Goal: Task Accomplishment & Management: Complete application form

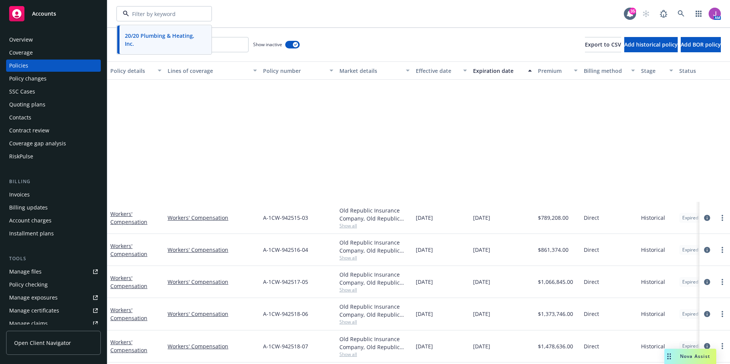
scroll to position [153, 0]
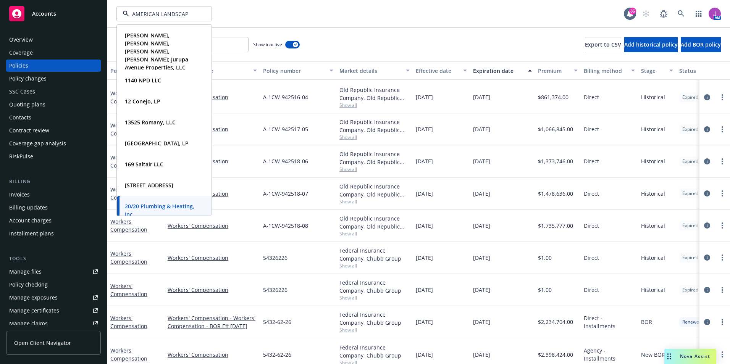
type input "AMERICAN LANDSCAPE"
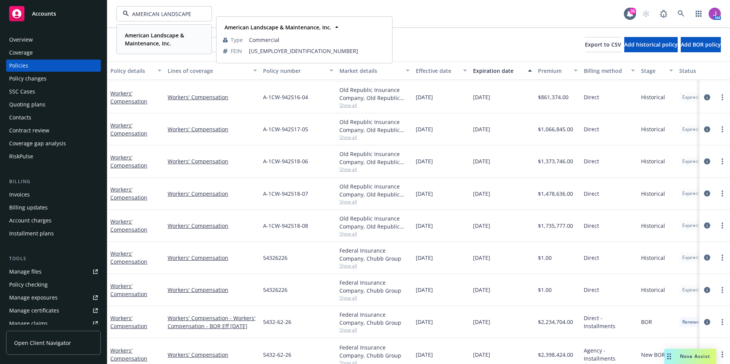
click at [151, 38] on strong "American Landscape & Maintenance, Inc." at bounding box center [154, 39] width 59 height 15
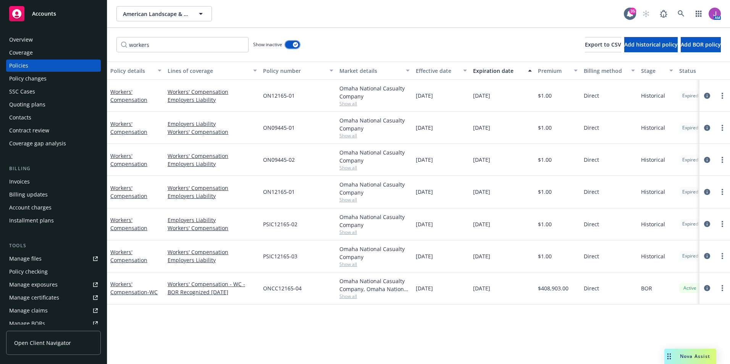
click at [290, 45] on button "button" at bounding box center [292, 45] width 15 height 8
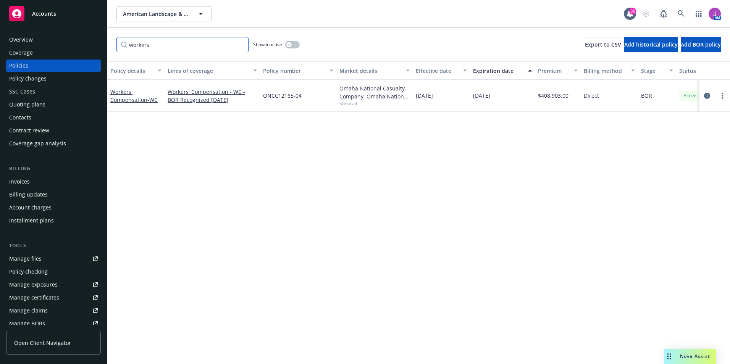
drag, startPoint x: 180, startPoint y: 38, endPoint x: 97, endPoint y: 31, distance: 83.1
click at [98, 31] on div "Accounts Overview Coverage Policies Policy changes SSC Cases Quoting plans Cont…" at bounding box center [365, 182] width 730 height 364
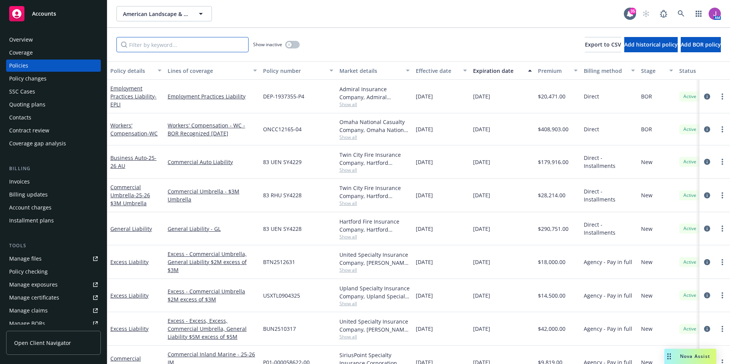
click at [156, 48] on input "Filter by keyword..." at bounding box center [182, 44] width 132 height 15
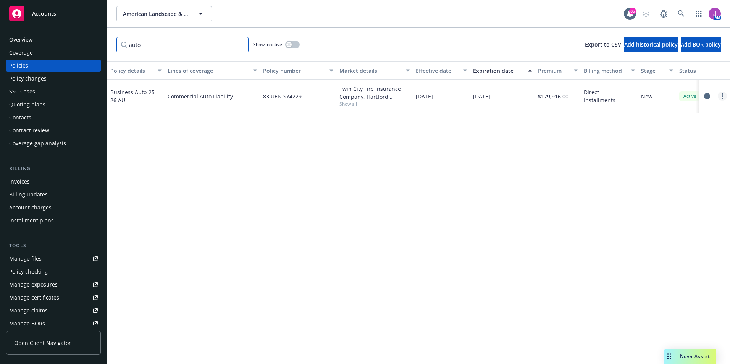
type input "auto"
click at [723, 97] on link "more" at bounding box center [722, 96] width 9 height 9
click at [721, 96] on link "more" at bounding box center [722, 96] width 9 height 9
click at [674, 201] on link "Copy logging email" at bounding box center [682, 203] width 90 height 15
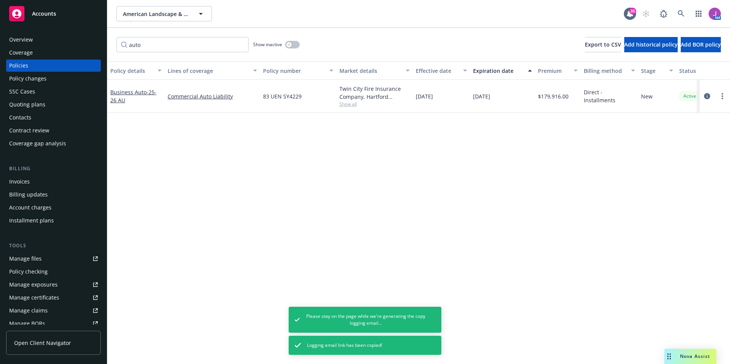
click at [265, 167] on div "Policy details Lines of coverage Policy number Market details Effective date Ex…" at bounding box center [418, 212] width 623 height 303
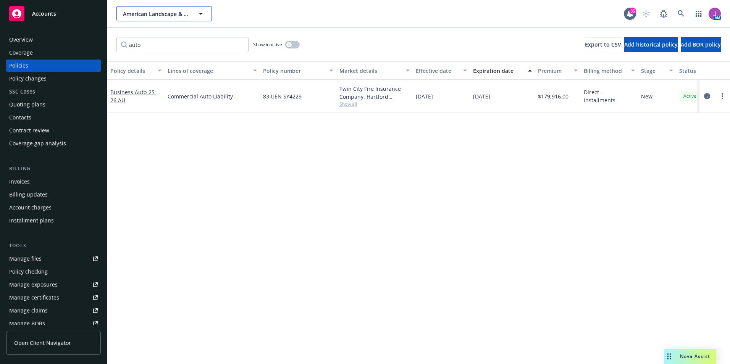
click at [166, 15] on span "American Landscape & Maintenance, Inc." at bounding box center [156, 14] width 66 height 8
drag, startPoint x: 160, startPoint y: 13, endPoint x: 155, endPoint y: 2, distance: 12.6
click at [160, 13] on span "American Landscape & Maintenance, Inc." at bounding box center [156, 14] width 66 height 8
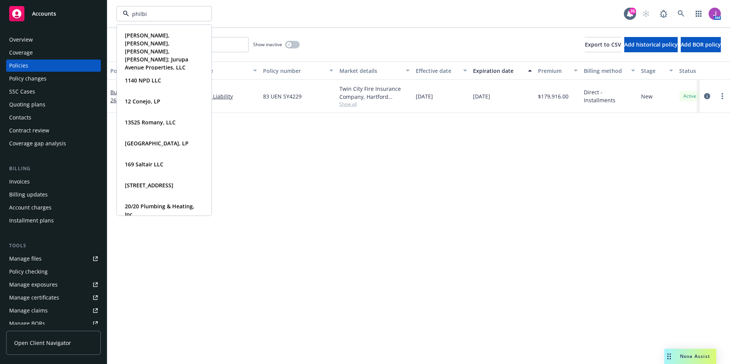
type input "philbin"
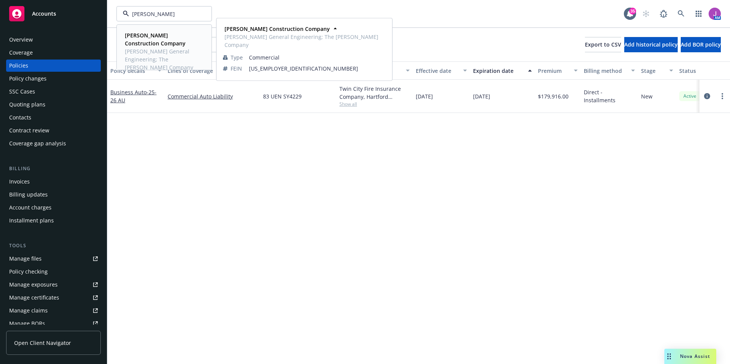
click at [167, 44] on span "[PERSON_NAME] Construction Company" at bounding box center [163, 39] width 77 height 16
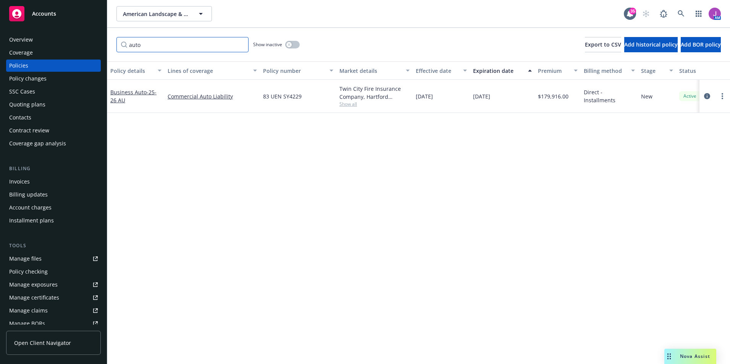
drag, startPoint x: 148, startPoint y: 48, endPoint x: 97, endPoint y: 21, distance: 57.5
click at [106, 44] on div "Accounts Overview Coverage Policies Policy changes SSC Cases Quoting plans Cont…" at bounding box center [365, 182] width 730 height 364
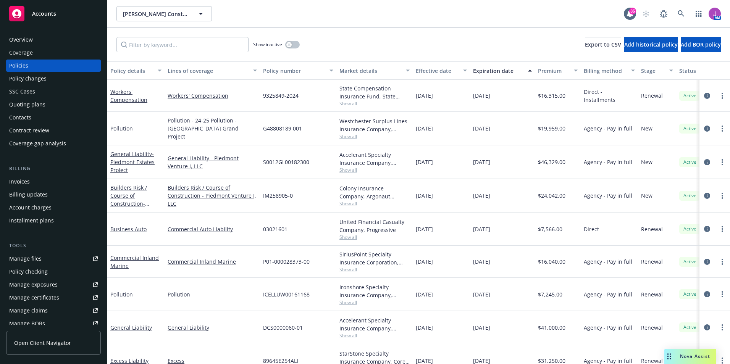
click at [26, 104] on div "Quoting plans" at bounding box center [27, 104] width 36 height 12
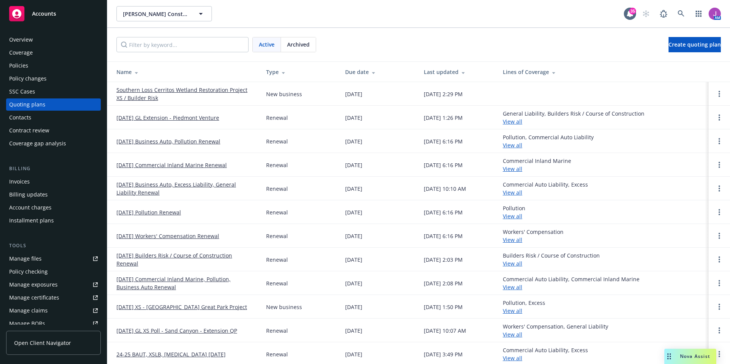
click at [156, 116] on link "[DATE] GL Extension - Piedmont Venture" at bounding box center [167, 118] width 103 height 8
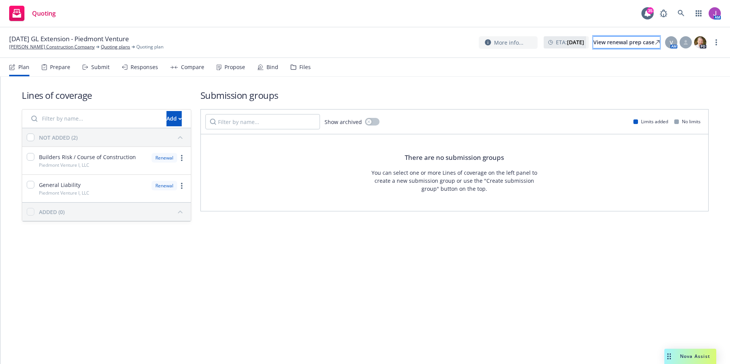
click at [602, 43] on div "View renewal prep case" at bounding box center [626, 42] width 66 height 11
click at [685, 12] on link at bounding box center [680, 13] width 15 height 15
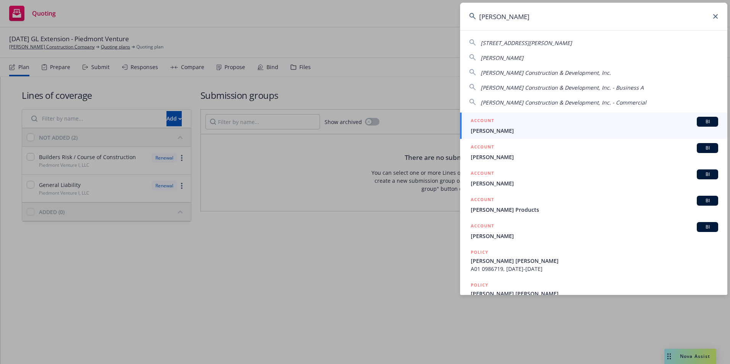
click at [519, 102] on span "Reid Construction & Development, Inc. - Commercial" at bounding box center [564, 102] width 166 height 7
type input "Reid Construction & Development, Inc. - Commercial"
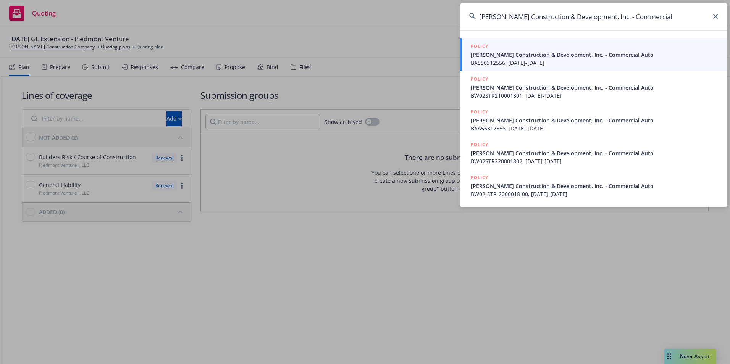
click at [516, 56] on span "Reid Construction & Development, Inc. - Commercial Auto" at bounding box center [594, 55] width 247 height 8
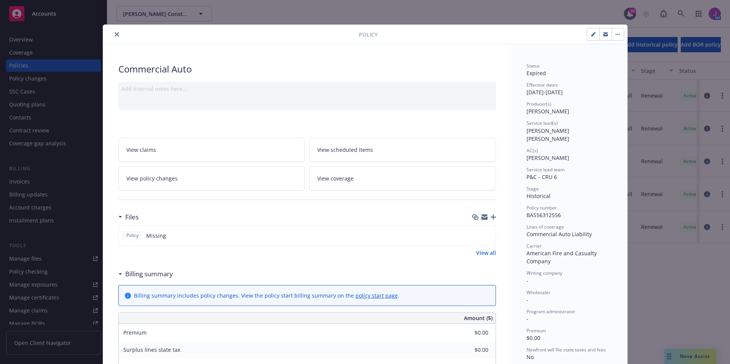
click at [115, 38] on button "close" at bounding box center [116, 34] width 9 height 9
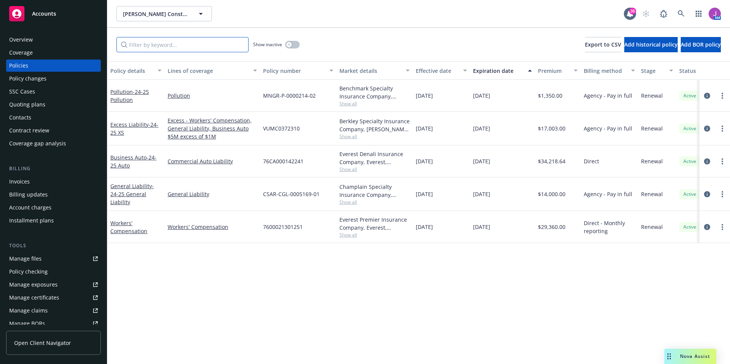
click at [162, 45] on input "Filter by keyword..." at bounding box center [182, 44] width 132 height 15
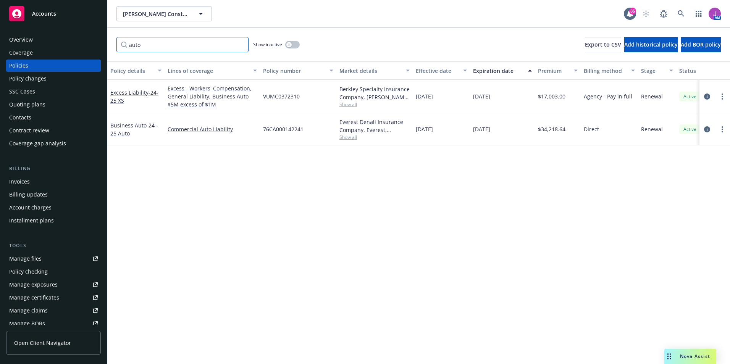
type input "auto"
click at [292, 44] on button "button" at bounding box center [292, 45] width 15 height 8
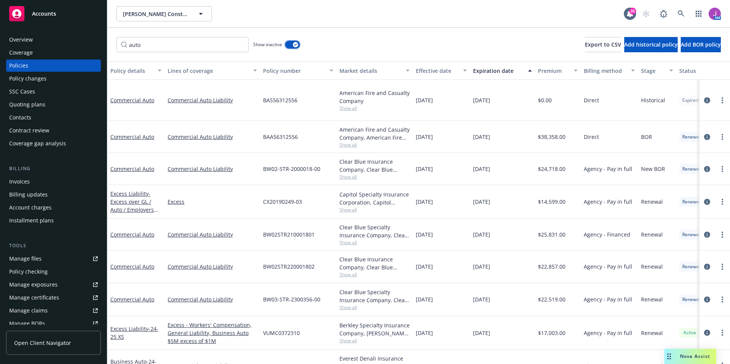
scroll to position [16, 0]
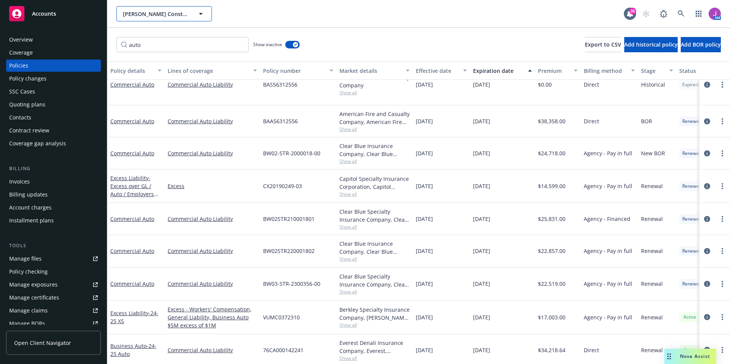
click at [178, 18] on span "[PERSON_NAME] Construction & Development, Inc." at bounding box center [156, 14] width 66 height 8
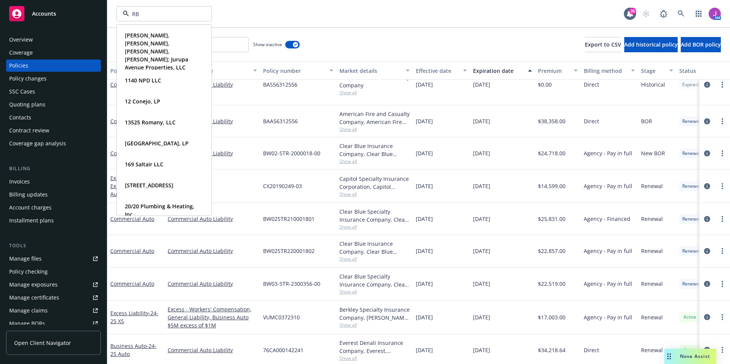
type input "RBT"
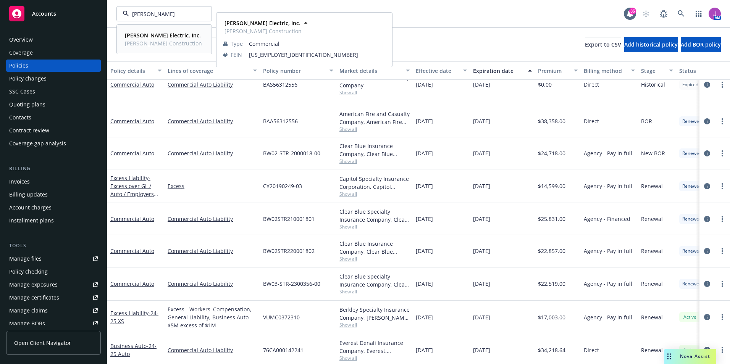
click at [174, 40] on div "RBT Electric, Inc. RBT Construction" at bounding box center [164, 39] width 85 height 19
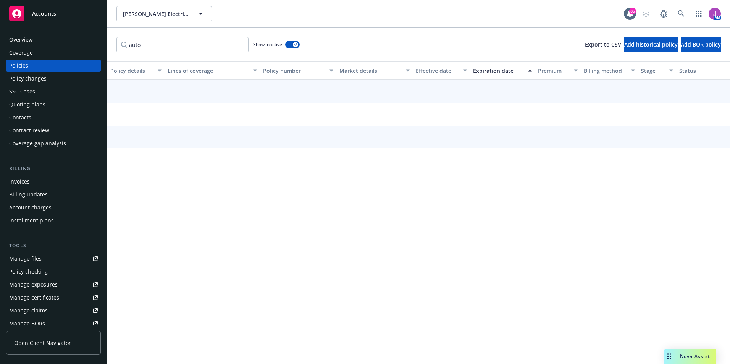
click at [32, 183] on div "Invoices" at bounding box center [53, 182] width 89 height 12
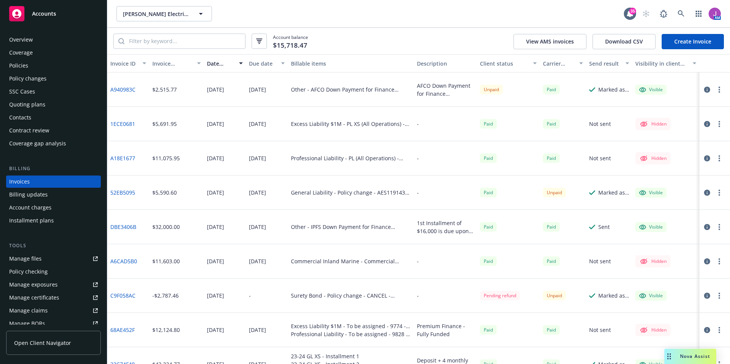
click at [24, 65] on div "Policies" at bounding box center [18, 66] width 19 height 12
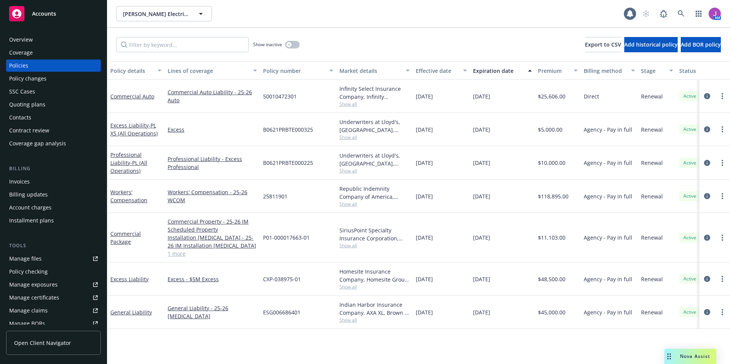
click at [38, 257] on div "Manage files" at bounding box center [25, 259] width 32 height 12
click at [28, 188] on div "Invoices Billing updates Account charges Installment plans" at bounding box center [53, 201] width 95 height 51
click at [28, 182] on div "Invoices" at bounding box center [19, 182] width 21 height 12
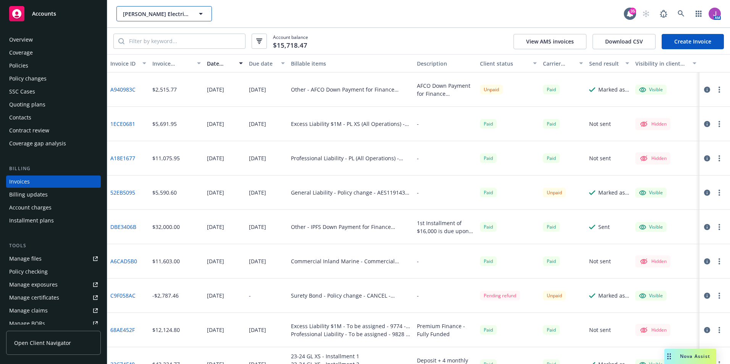
click at [165, 13] on span "RBT Electric, Inc." at bounding box center [156, 14] width 66 height 8
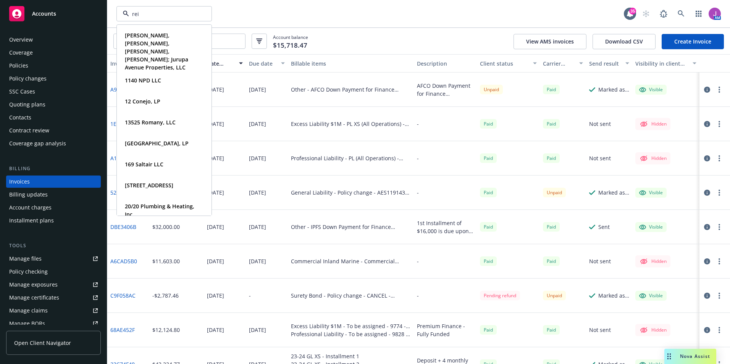
type input "[PERSON_NAME]"
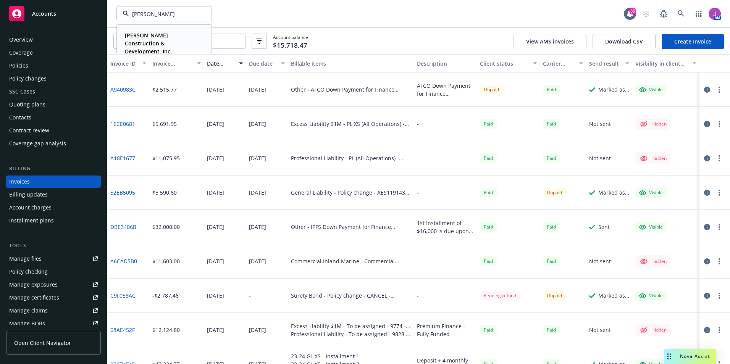
click at [140, 44] on strong "[PERSON_NAME] Construction & Development, Inc." at bounding box center [148, 43] width 47 height 23
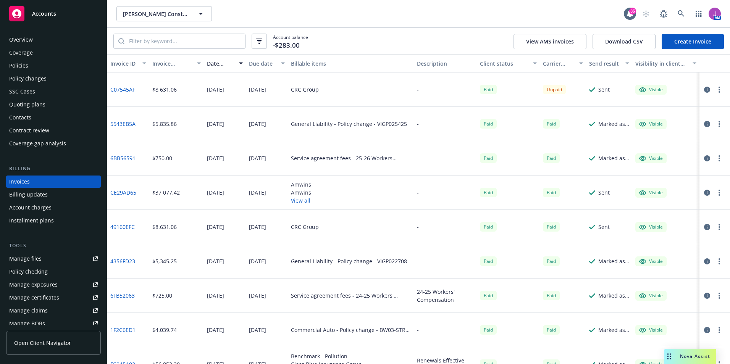
click at [15, 64] on div "Policies" at bounding box center [18, 66] width 19 height 12
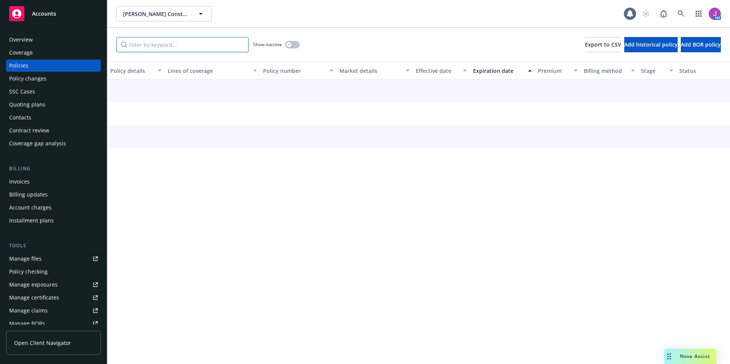
click at [194, 46] on input "Filter by keyword..." at bounding box center [182, 44] width 132 height 15
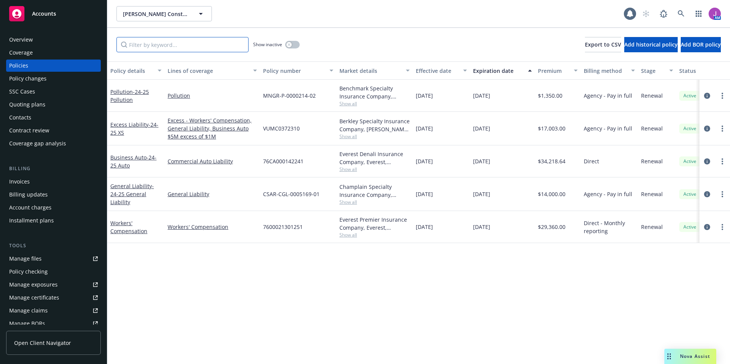
paste input "VUMC0372310"
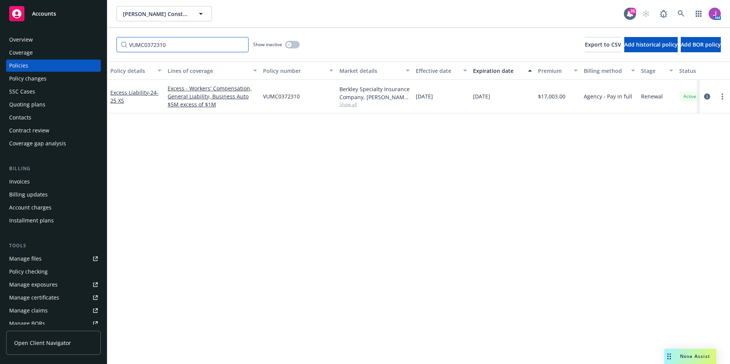
type input "VUMC0372310"
click at [349, 104] on span "Show all" at bounding box center [374, 104] width 70 height 6
click at [224, 165] on div "Policy details Lines of coverage Policy number Market details Effective date Ex…" at bounding box center [418, 212] width 623 height 303
drag, startPoint x: 170, startPoint y: 42, endPoint x: 63, endPoint y: 27, distance: 107.6
click at [63, 27] on div "Accounts Overview Coverage Policies Policy changes SSC Cases Quoting plans Cont…" at bounding box center [365, 182] width 730 height 364
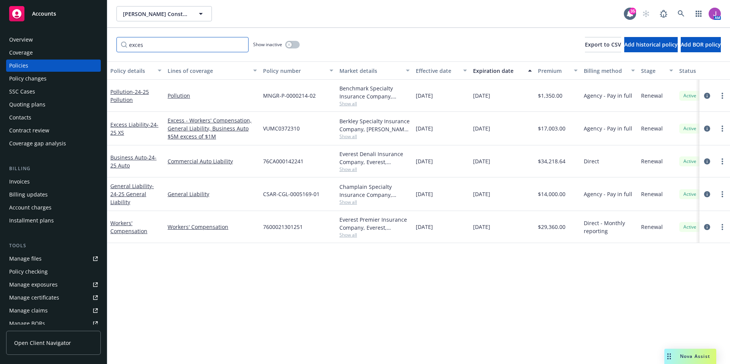
type input "excess"
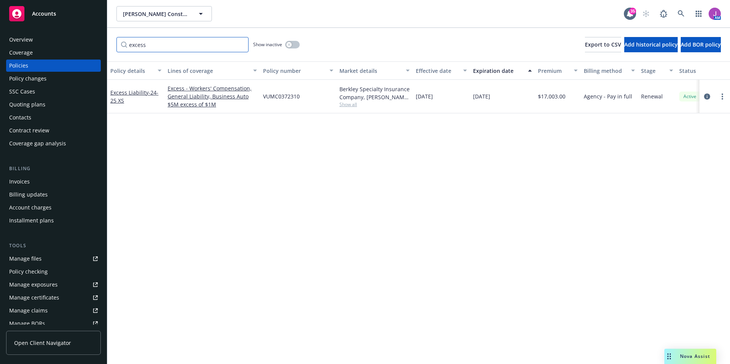
drag, startPoint x: 174, startPoint y: 47, endPoint x: 27, endPoint y: 46, distance: 146.9
click at [24, 45] on div "Accounts Overview Coverage Policies Policy changes SSC Cases Quoting plans Cont…" at bounding box center [365, 182] width 730 height 364
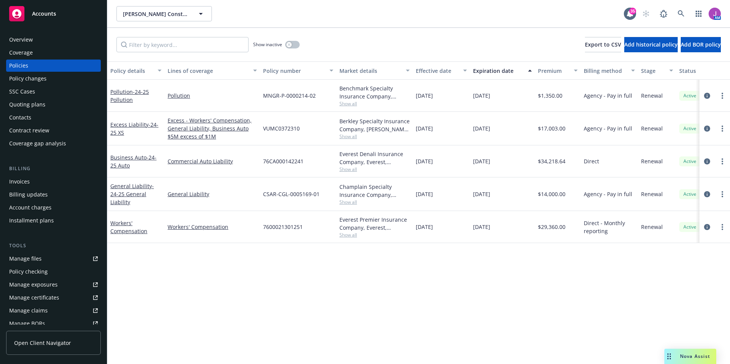
click at [352, 136] on span "Show all" at bounding box center [374, 136] width 70 height 6
click at [204, 49] on input "Filter by keyword..." at bounding box center [182, 44] width 132 height 15
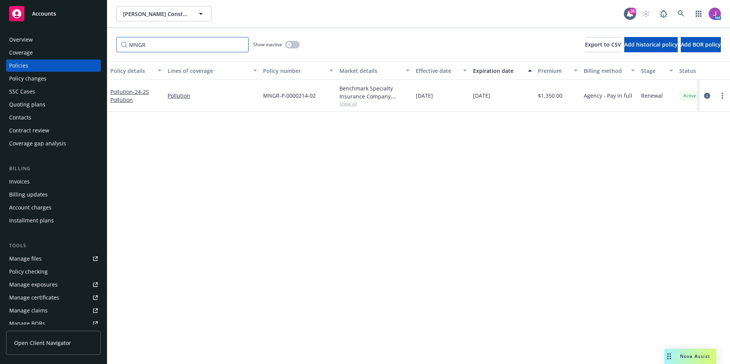
type input "MNGR"
click at [344, 106] on span "Show all" at bounding box center [374, 103] width 70 height 6
drag, startPoint x: 207, startPoint y: 241, endPoint x: 127, endPoint y: 242, distance: 80.2
click at [204, 243] on div "Policy details Lines of coverage Policy number Market details Effective date Ex…" at bounding box center [418, 212] width 623 height 303
drag, startPoint x: 165, startPoint y: 42, endPoint x: 72, endPoint y: 42, distance: 92.7
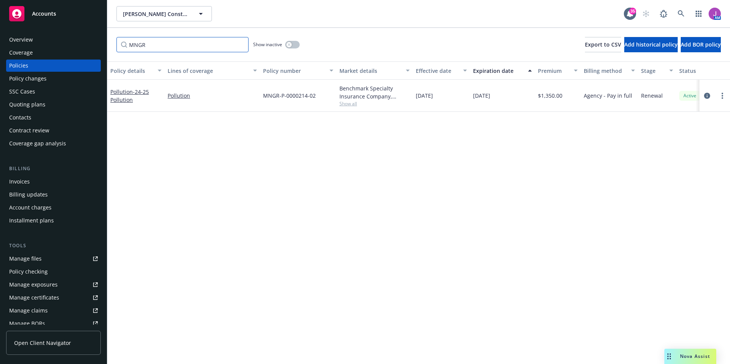
click at [72, 42] on div "Accounts Overview Coverage Policies Policy changes SSC Cases Quoting plans Cont…" at bounding box center [365, 182] width 730 height 364
type input "CSAR"
drag, startPoint x: 164, startPoint y: 46, endPoint x: 69, endPoint y: 42, distance: 94.8
click at [69, 42] on div "Accounts Overview Coverage Policies Policy changes SSC Cases Quoting plans Cont…" at bounding box center [365, 182] width 730 height 364
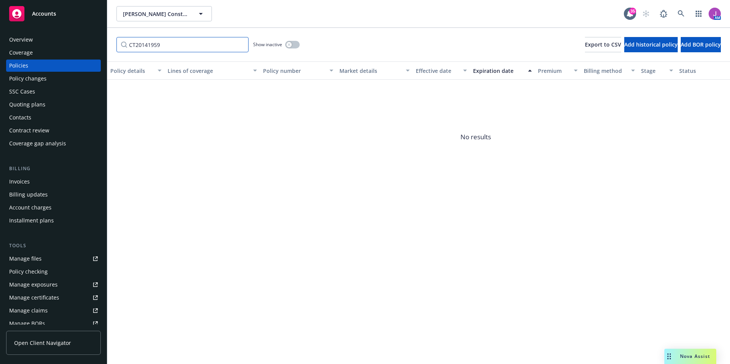
type input "CT20141959"
click at [294, 45] on button "button" at bounding box center [292, 45] width 15 height 8
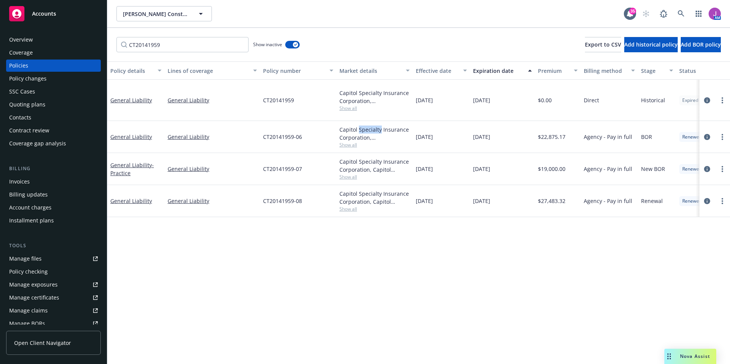
drag, startPoint x: 360, startPoint y: 119, endPoint x: 380, endPoint y: 121, distance: 20.4
click at [380, 126] on div "Capitol Specialty Insurance Corporation, Crouse and Associates Insurance Servic…" at bounding box center [374, 134] width 70 height 16
copy div "Specialty"
drag, startPoint x: 171, startPoint y: 44, endPoint x: 82, endPoint y: 40, distance: 88.6
click at [82, 40] on div "Accounts Overview Coverage Policies Policy changes SSC Cases Quoting plans Cont…" at bounding box center [365, 182] width 730 height 364
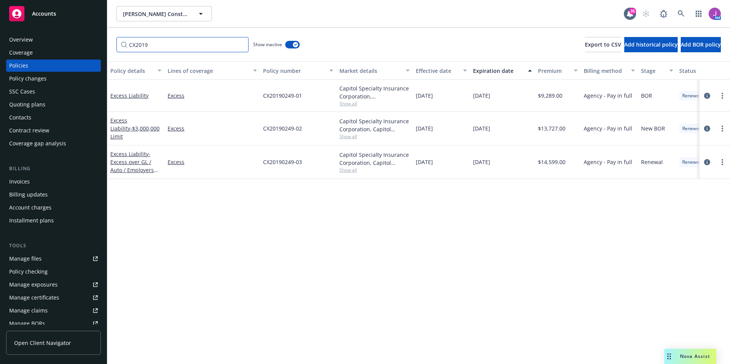
type input "CX2019"
drag, startPoint x: 165, startPoint y: 41, endPoint x: 111, endPoint y: 40, distance: 53.8
click at [111, 40] on div "CX2019 Show inactive Export to CSV Add historical policy Add BOR policy" at bounding box center [418, 45] width 623 height 34
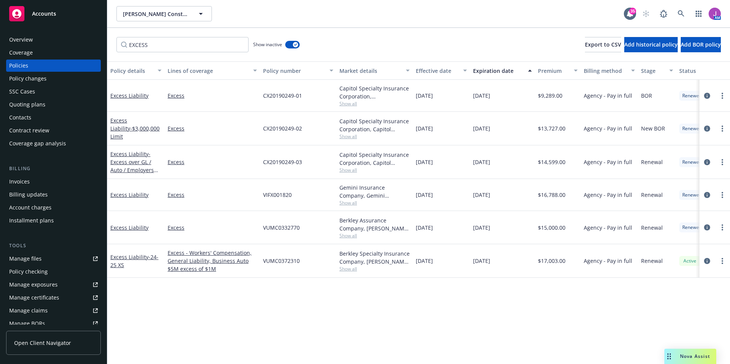
click at [347, 200] on span "Show all" at bounding box center [374, 203] width 70 height 6
click at [323, 182] on div "VIFX001820" at bounding box center [298, 195] width 76 height 32
click at [348, 234] on span "Show all" at bounding box center [374, 235] width 70 height 6
click at [321, 208] on div "VIFX001820" at bounding box center [298, 195] width 76 height 32
drag, startPoint x: 174, startPoint y: 48, endPoint x: 79, endPoint y: 38, distance: 95.2
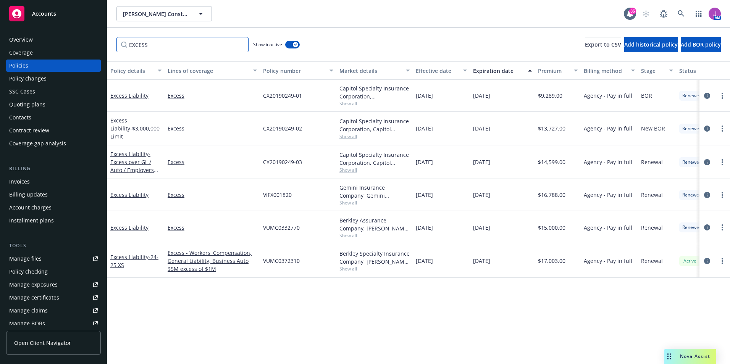
click at [79, 38] on div "Accounts Overview Coverage Policies Policy changes SSC Cases Quoting plans Cont…" at bounding box center [365, 182] width 730 height 364
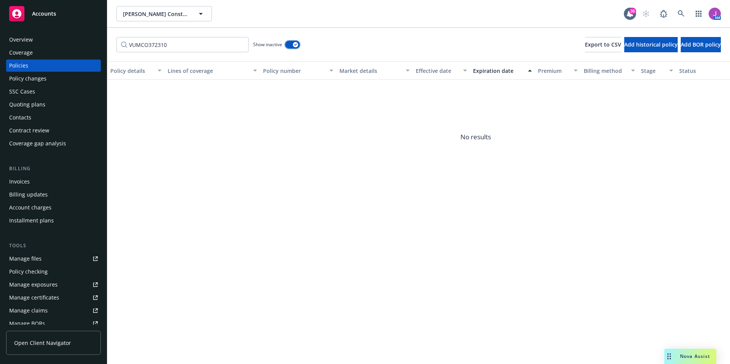
click at [295, 47] on div "button" at bounding box center [295, 44] width 5 height 5
drag, startPoint x: 145, startPoint y: 44, endPoint x: 239, endPoint y: 48, distance: 93.3
click at [239, 48] on input "VUMCO372310" at bounding box center [182, 44] width 132 height 15
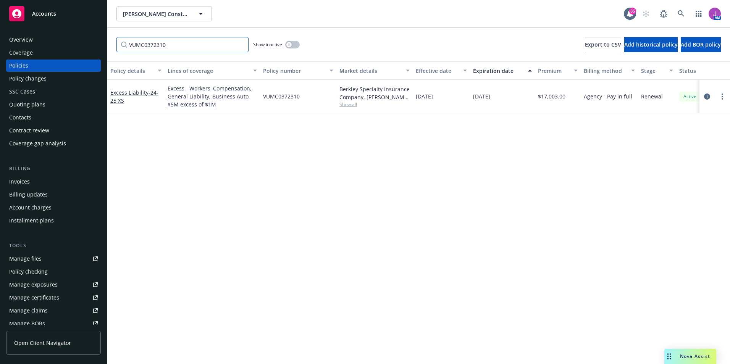
type input "VUMC0372310"
drag, startPoint x: 181, startPoint y: 42, endPoint x: 90, endPoint y: 6, distance: 97.7
click at [75, 20] on div "Accounts Overview Coverage Policies Policy changes SSC Cases Quoting plans Cont…" at bounding box center [365, 182] width 730 height 364
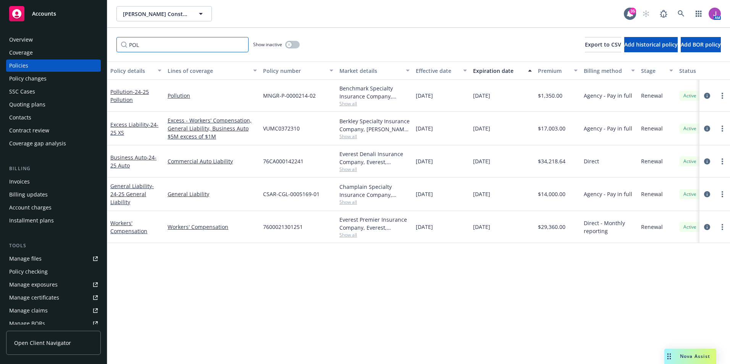
type input "POLL"
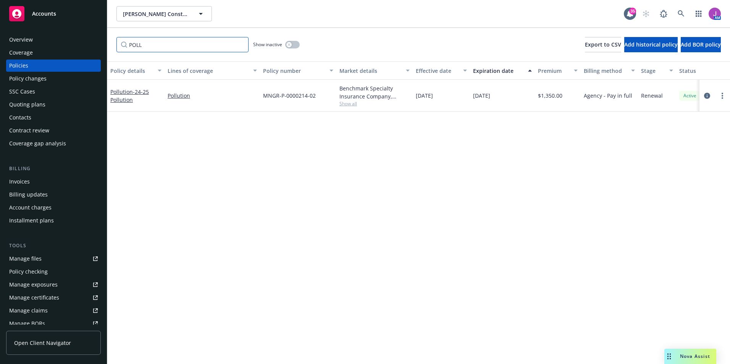
drag, startPoint x: 198, startPoint y: 46, endPoint x: 84, endPoint y: 48, distance: 113.4
click at [85, 48] on div "Accounts Overview Coverage Policies Policy changes SSC Cases Quoting plans Cont…" at bounding box center [365, 182] width 730 height 364
type input "pollution"
click at [295, 47] on button "button" at bounding box center [292, 45] width 15 height 8
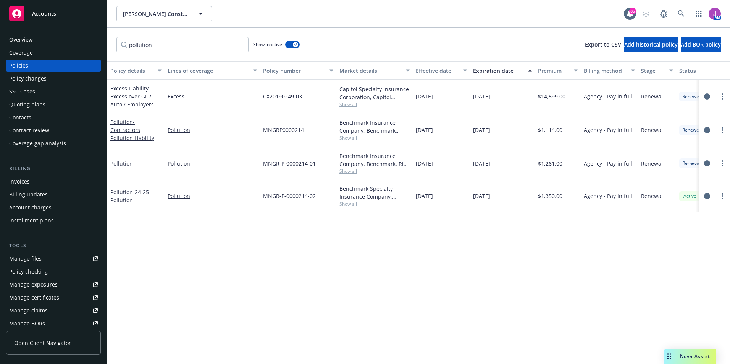
click at [348, 102] on span "Show all" at bounding box center [374, 104] width 70 height 6
click at [463, 266] on div "Policy details Lines of coverage Policy number Market details Effective date Ex…" at bounding box center [418, 212] width 623 height 303
click at [39, 105] on div "Quoting plans" at bounding box center [27, 104] width 36 height 12
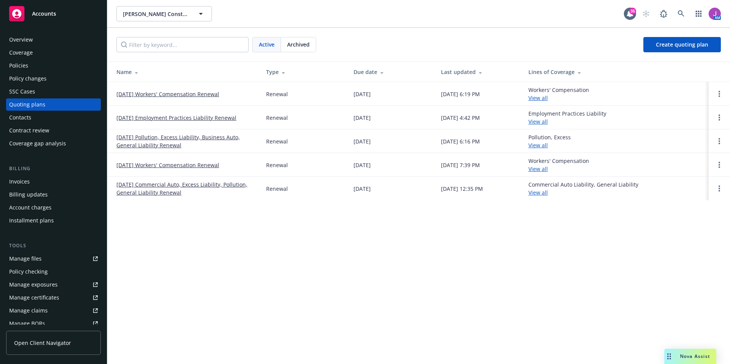
click at [294, 42] on span "Archived" at bounding box center [298, 44] width 23 height 8
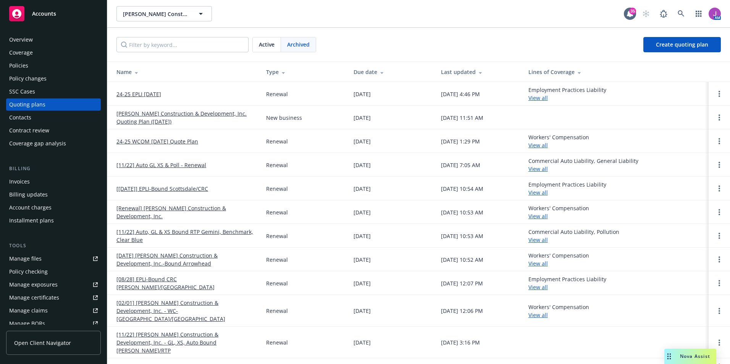
scroll to position [19, 0]
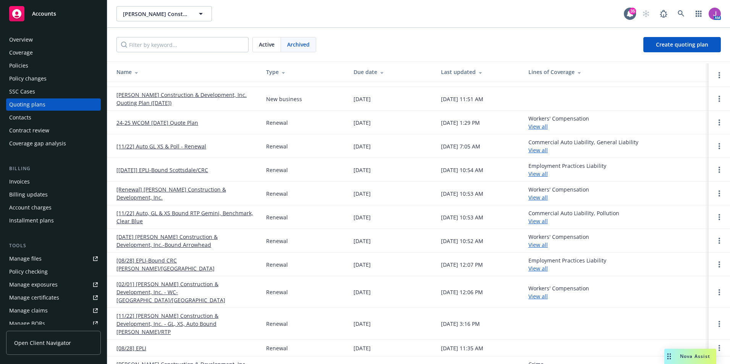
click at [274, 49] on div "Active" at bounding box center [267, 44] width 28 height 15
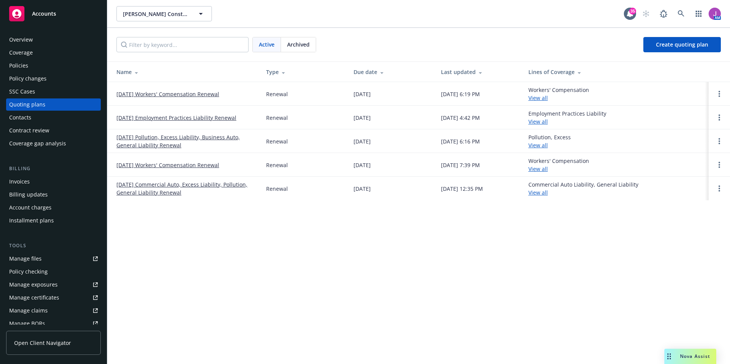
click at [166, 181] on link "11/22/24 Commercial Auto, Excess Liability, Pollution, General Liability Renewal" at bounding box center [184, 189] width 137 height 16
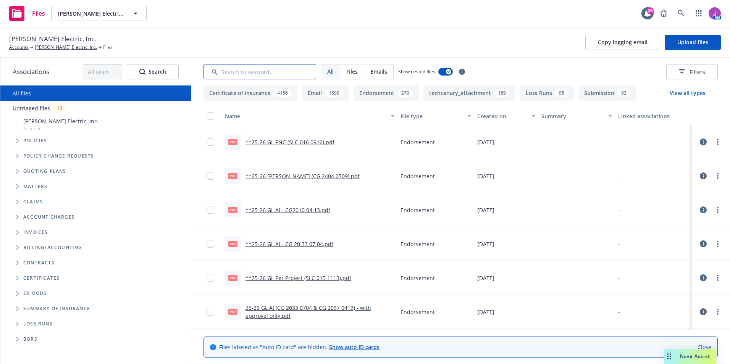
click at [251, 75] on input "Search by keyword..." at bounding box center [259, 71] width 113 height 15
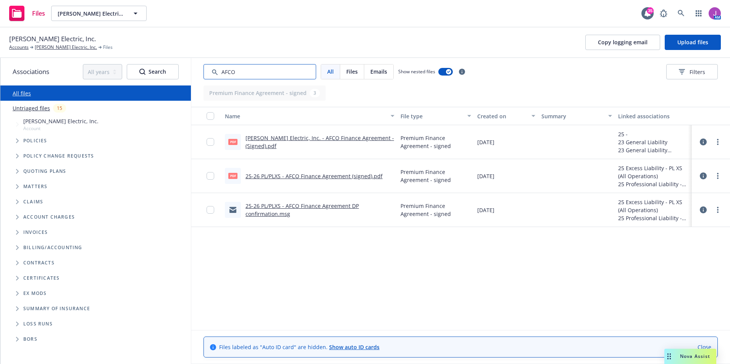
type input "AFCO"
click at [310, 177] on link "25-26 PL/PLXS - AFCO Finance Agreement (signed).pdf" at bounding box center [313, 176] width 137 height 7
click at [291, 142] on link "RBT Electric, Inc. - AFCO Finance Agreement - (Signed).pdf" at bounding box center [319, 141] width 148 height 15
drag, startPoint x: 241, startPoint y: 71, endPoint x: 172, endPoint y: 69, distance: 69.5
click at [173, 69] on div "Associations All years 2027 2026 2025 2024 2023 2022 2021 2020 2019 2018 2017 2…" at bounding box center [364, 211] width 729 height 306
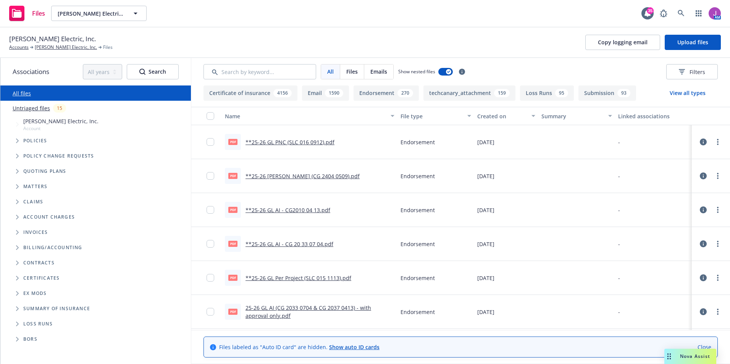
click at [265, 141] on link "**25-26 GL PNC (SLC 016 0912).pdf" at bounding box center [289, 142] width 89 height 7
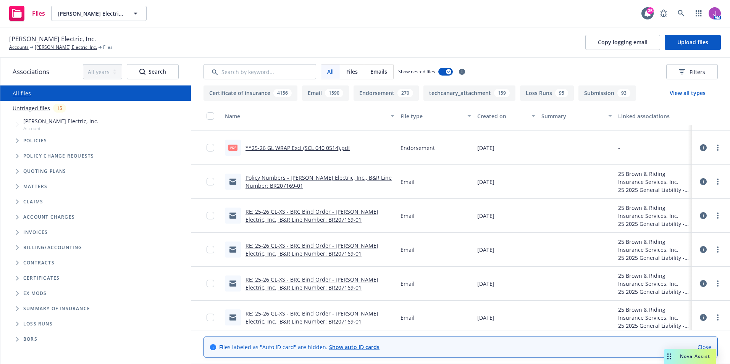
scroll to position [267, 0]
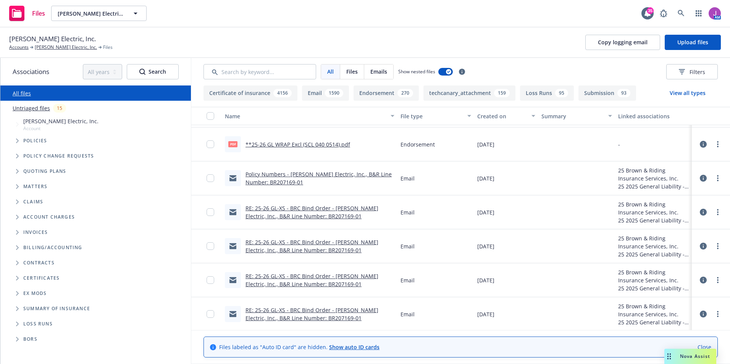
click at [304, 244] on link "RE: 25-26 GL-XS - BRC Bind Order - RBT Electric, Inc., B&R Line Number: BR20716…" at bounding box center [311, 246] width 133 height 15
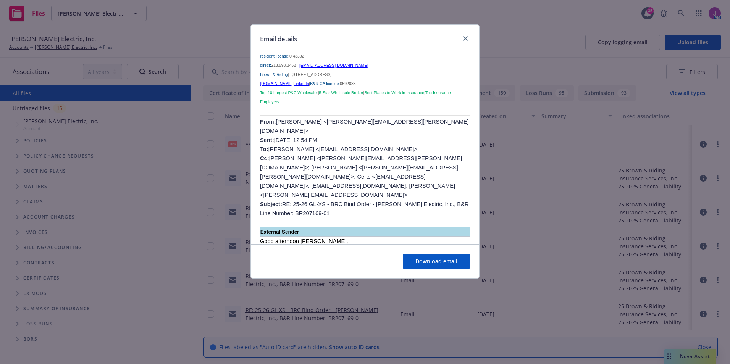
scroll to position [0, 0]
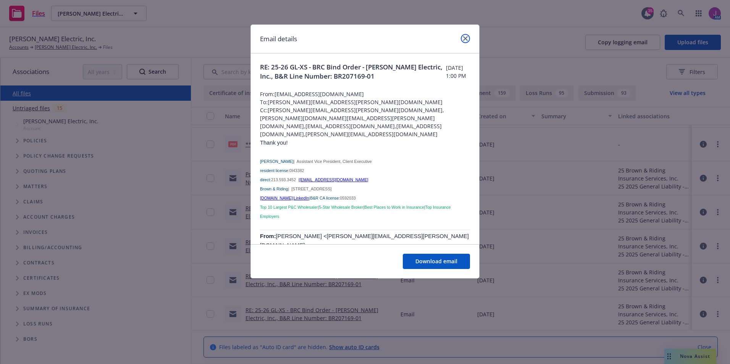
click at [465, 38] on icon "close" at bounding box center [465, 38] width 5 height 5
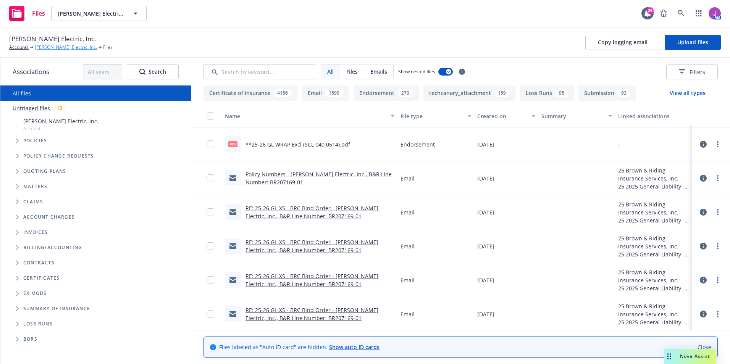
click at [43, 48] on link "RBT Electric, Inc." at bounding box center [66, 47] width 62 height 7
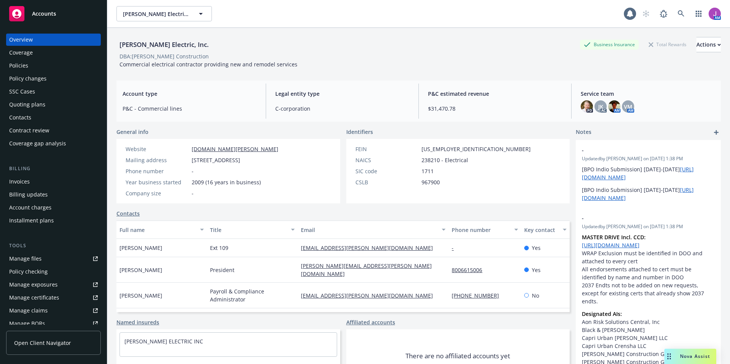
click at [22, 68] on div "Policies" at bounding box center [18, 66] width 19 height 12
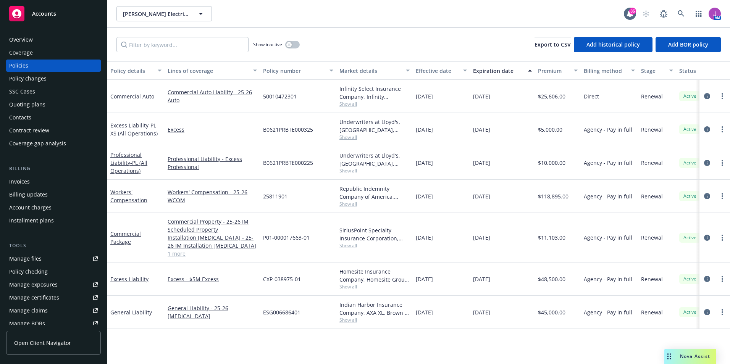
click at [24, 104] on div "Quoting plans" at bounding box center [27, 104] width 36 height 12
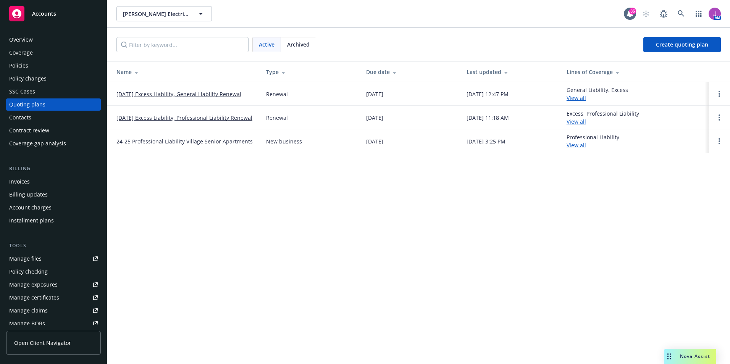
click at [41, 257] on link "Manage files" at bounding box center [53, 259] width 95 height 12
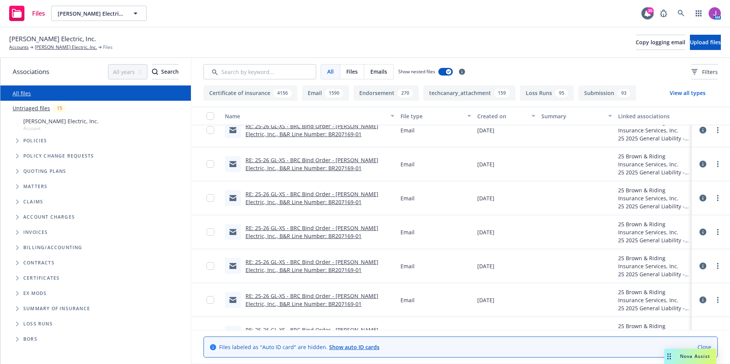
scroll to position [191, 0]
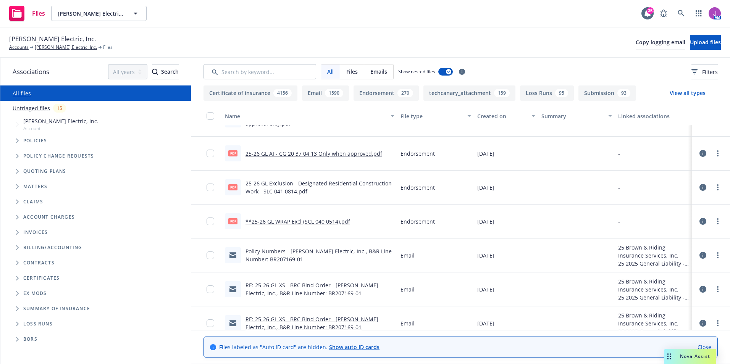
click at [306, 252] on link "Policy Numbers - [PERSON_NAME] Electric, Inc., B&R Line Number: BR207169-01" at bounding box center [318, 255] width 146 height 15
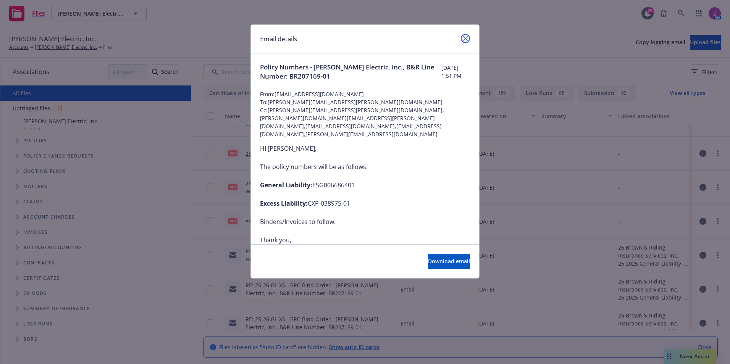
click at [467, 40] on icon "close" at bounding box center [465, 38] width 5 height 5
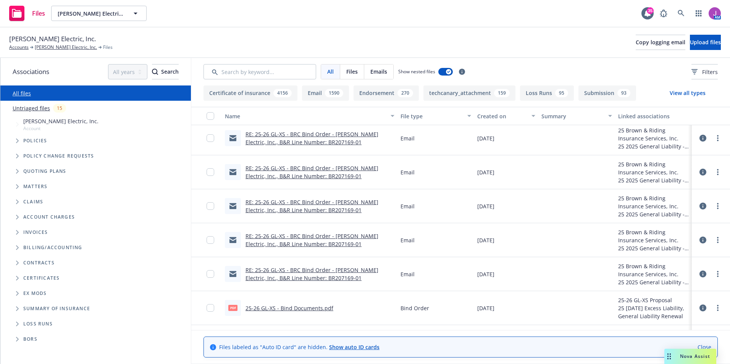
scroll to position [534, 0]
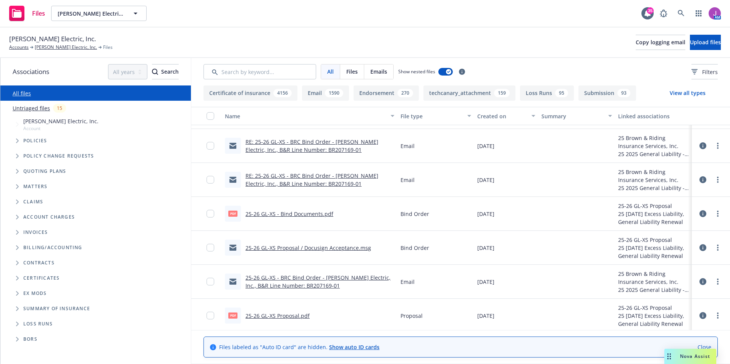
click at [286, 213] on link "25-26 GL-XS - Bind Documents.pdf" at bounding box center [289, 213] width 88 height 7
click at [291, 214] on link "25-26 GL-XS - Bind Documents.pdf" at bounding box center [289, 213] width 88 height 7
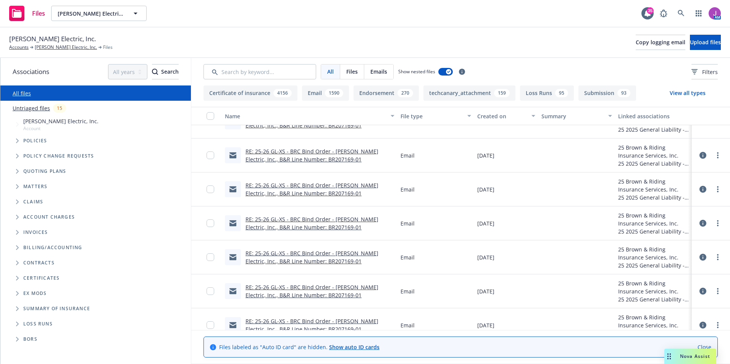
scroll to position [382, 0]
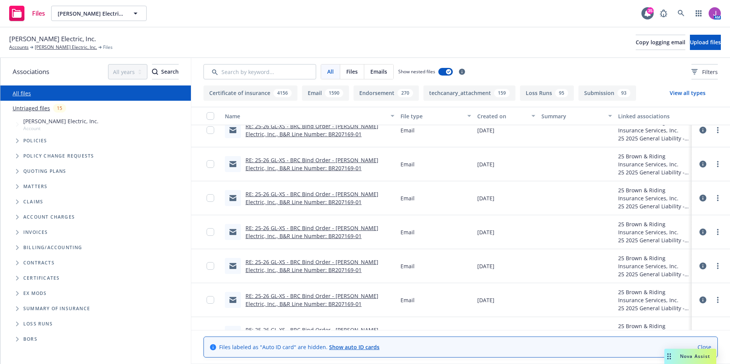
click at [299, 195] on link "RE: 25-26 GL-XS - BRC Bind Order - RBT Electric, Inc., B&R Line Number: BR20716…" at bounding box center [311, 197] width 133 height 15
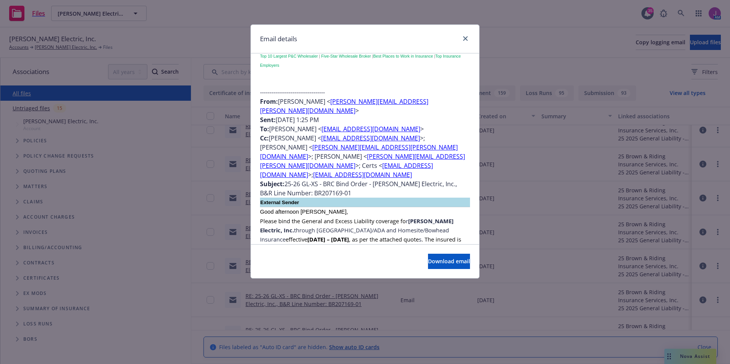
scroll to position [0, 0]
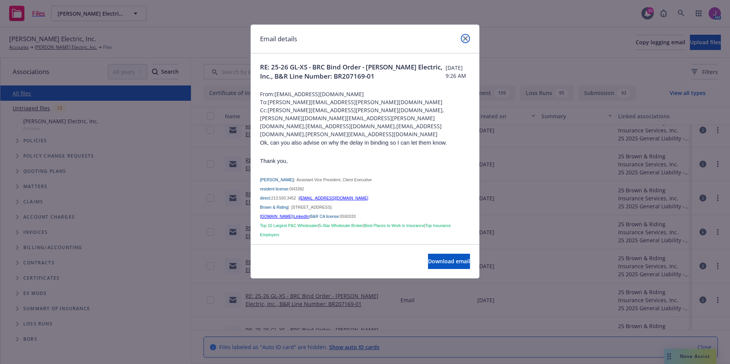
click at [465, 39] on icon "close" at bounding box center [465, 38] width 5 height 5
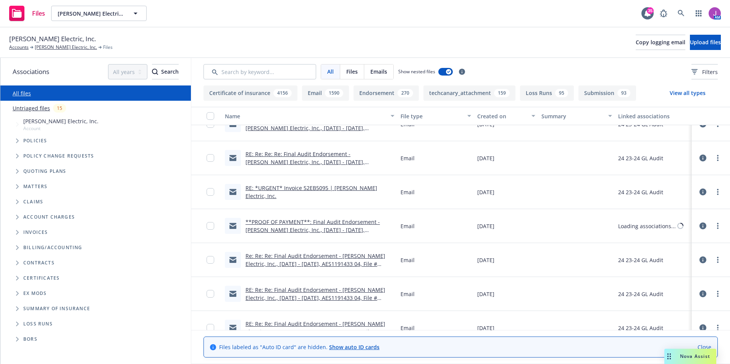
scroll to position [1221, 0]
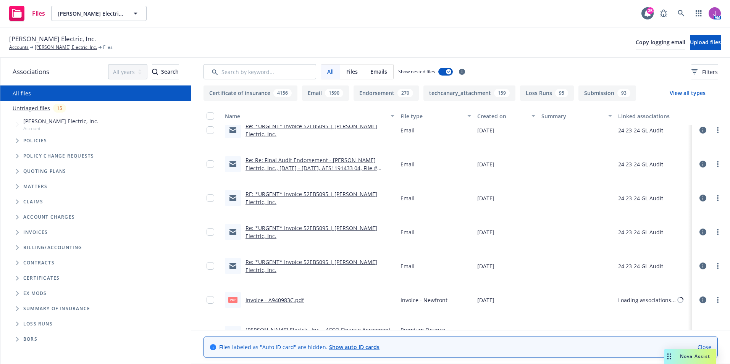
click at [349, 68] on span "Files" at bounding box center [351, 72] width 11 height 8
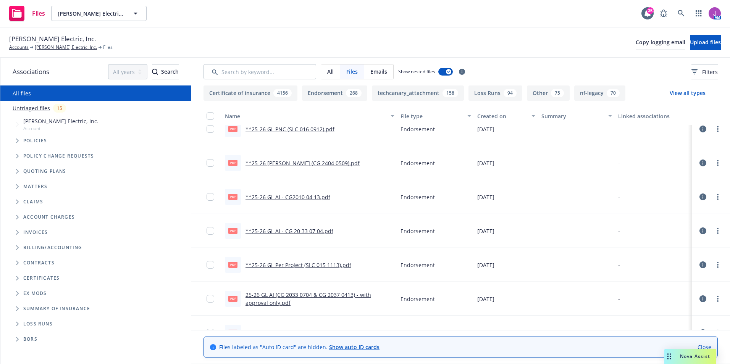
scroll to position [0, 0]
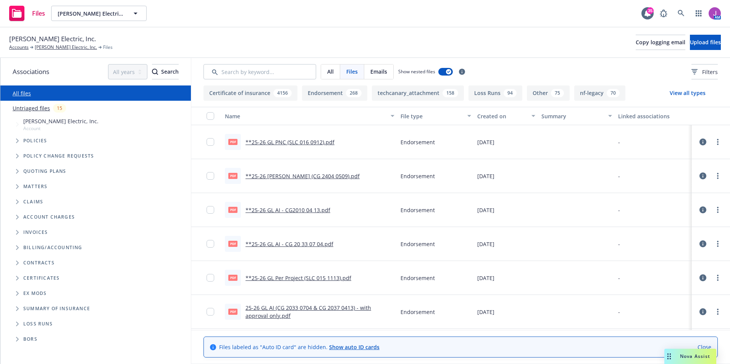
click at [327, 71] on span "All" at bounding box center [330, 72] width 6 height 8
click at [282, 68] on input "Search by keyword..." at bounding box center [259, 71] width 113 height 15
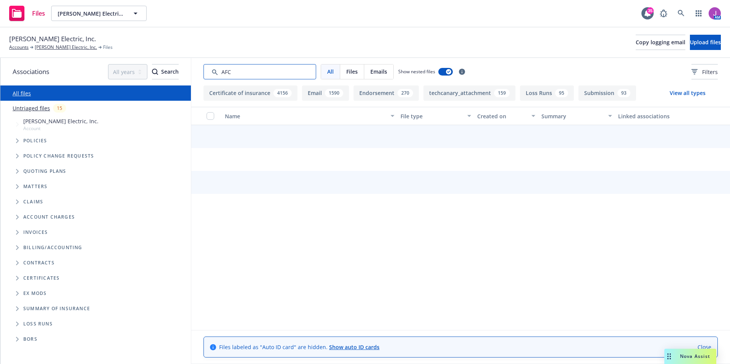
type input "AFCO"
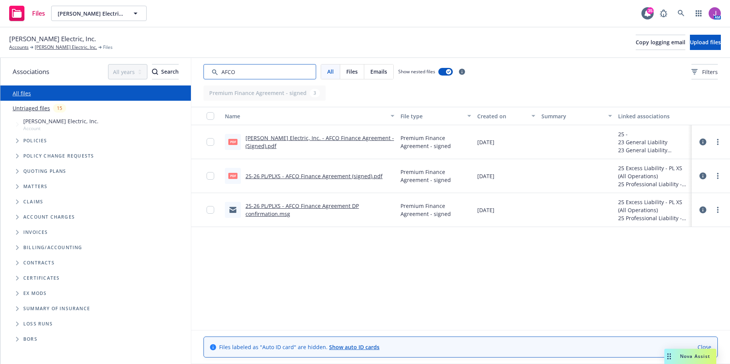
drag, startPoint x: 250, startPoint y: 69, endPoint x: 181, endPoint y: 68, distance: 68.3
click at [184, 68] on div "Associations All years 2027 2026 2025 2024 2023 2022 2021 2020 2019 2018 2017 2…" at bounding box center [364, 211] width 729 height 306
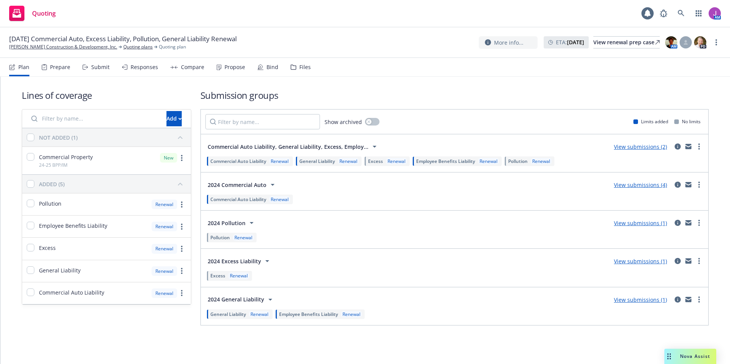
click at [299, 68] on div "Files" at bounding box center [304, 67] width 11 height 6
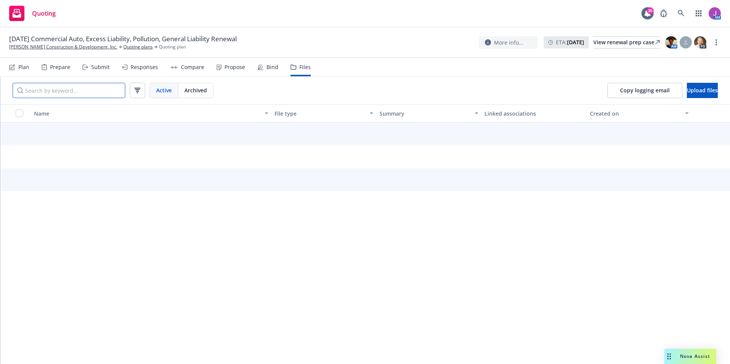
click at [70, 97] on input "Search by keyword..." at bounding box center [69, 90] width 113 height 15
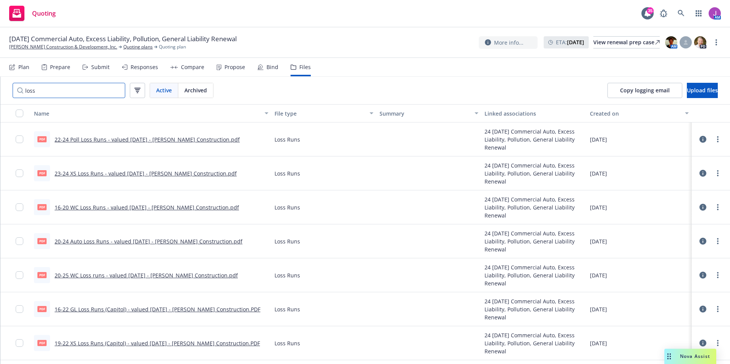
click at [74, 94] on input "loss" at bounding box center [69, 90] width 113 height 15
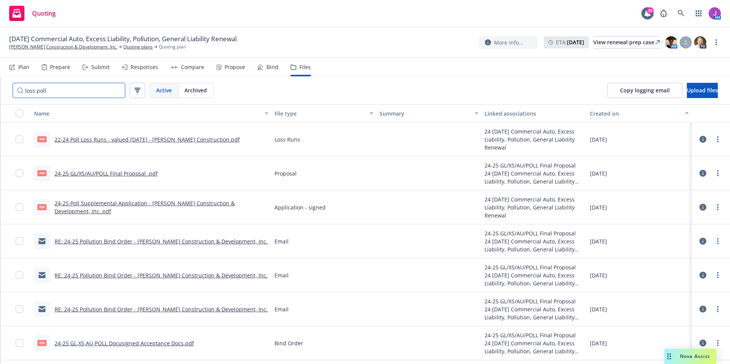
type input "loss poll"
click at [55, 49] on link "Reid Construction & Development, Inc." at bounding box center [63, 47] width 108 height 7
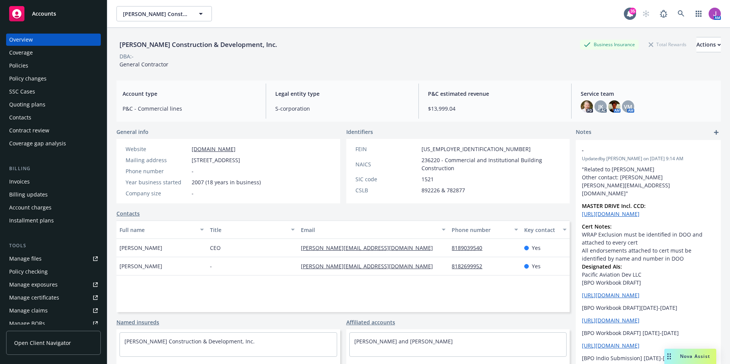
click at [56, 68] on div "Policies" at bounding box center [53, 66] width 89 height 12
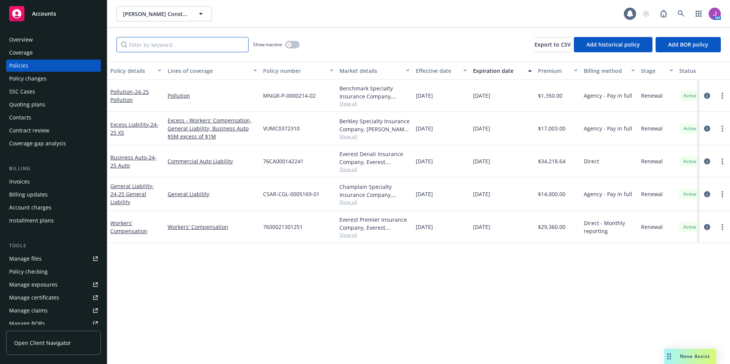
click at [218, 48] on input "Filter by keyword..." at bounding box center [182, 44] width 132 height 15
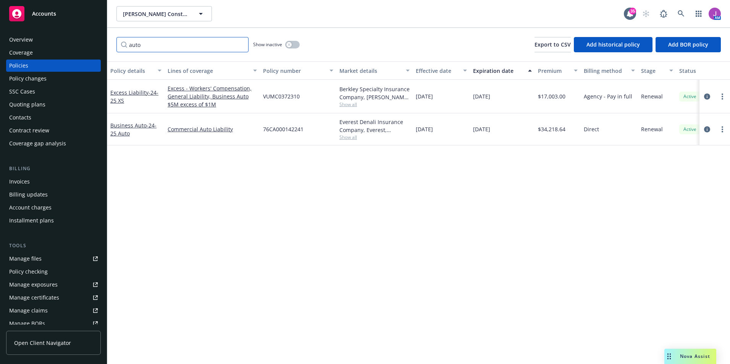
type input "auto"
click at [287, 47] on div "button" at bounding box center [288, 44] width 5 height 5
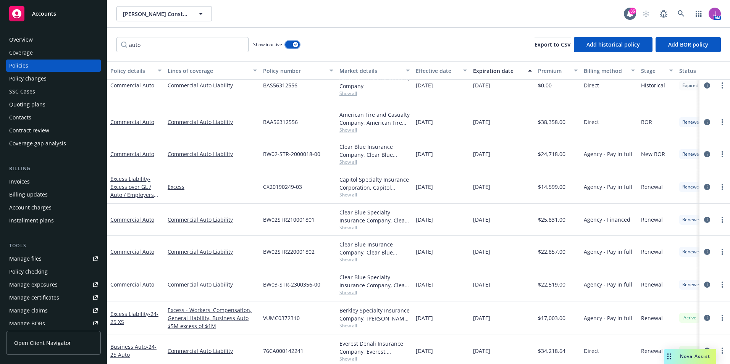
scroll to position [16, 0]
drag, startPoint x: 263, startPoint y: 343, endPoint x: 301, endPoint y: 348, distance: 38.5
click at [301, 348] on div "76CA000142241" at bounding box center [298, 350] width 76 height 32
drag, startPoint x: 301, startPoint y: 348, endPoint x: 263, endPoint y: 347, distance: 37.4
click at [263, 347] on div "76CA000142241" at bounding box center [298, 350] width 76 height 32
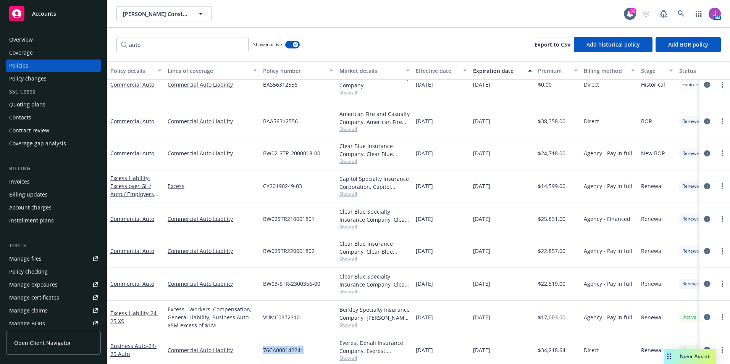
drag, startPoint x: 264, startPoint y: 342, endPoint x: 303, endPoint y: 343, distance: 39.3
click at [303, 346] on span "76CA000142241" at bounding box center [283, 350] width 40 height 8
copy span "76CA000142241"
click at [52, 39] on div "Overview" at bounding box center [53, 40] width 89 height 12
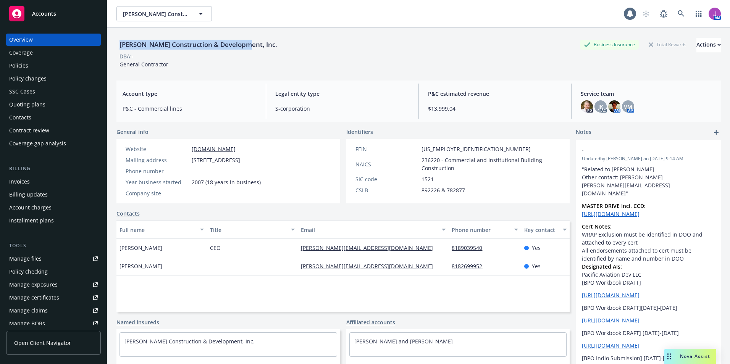
drag, startPoint x: 116, startPoint y: 41, endPoint x: 293, endPoint y: 44, distance: 177.5
click at [293, 44] on div "[PERSON_NAME] Construction & Development, Inc. Business Insurance Total Rewards…" at bounding box center [418, 210] width 623 height 364
copy div "[PERSON_NAME] Construction & Development, Inc."
click at [84, 66] on div "Policies" at bounding box center [53, 66] width 89 height 12
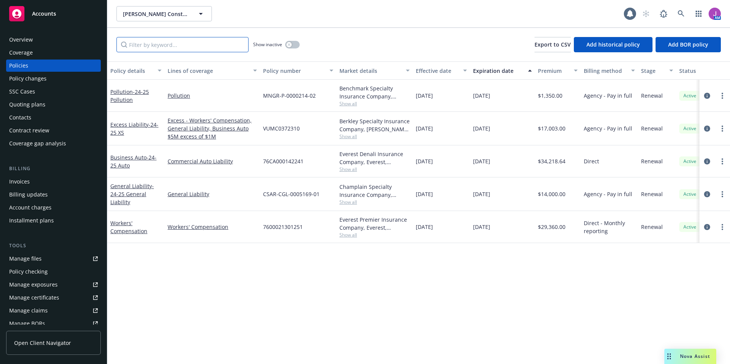
click at [153, 47] on input "Filter by keyword..." at bounding box center [182, 44] width 132 height 15
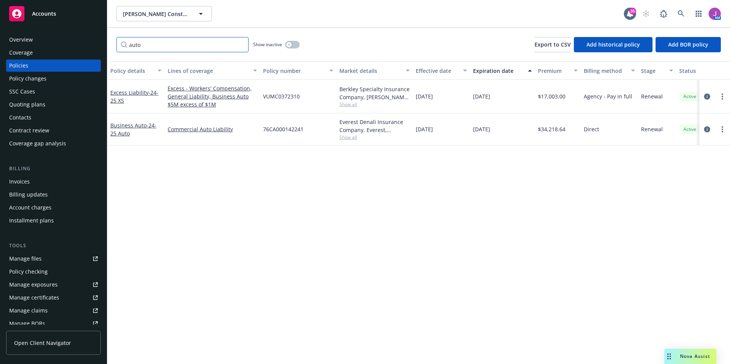
type input "auto"
drag, startPoint x: 260, startPoint y: 129, endPoint x: 324, endPoint y: 134, distance: 64.0
click at [324, 134] on div "76CA000142241" at bounding box center [298, 129] width 76 height 32
copy span "76CA000142241"
drag, startPoint x: 166, startPoint y: 129, endPoint x: 211, endPoint y: 134, distance: 45.7
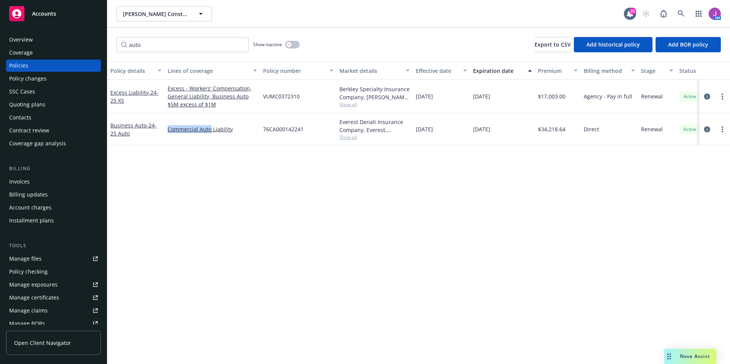
click at [211, 134] on div "Commercial Auto Liability" at bounding box center [212, 129] width 95 height 32
copy link "Commercial Auto"
click at [148, 45] on input "auto" at bounding box center [182, 44] width 132 height 15
drag, startPoint x: 141, startPoint y: 44, endPoint x: 77, endPoint y: 41, distance: 64.5
click at [94, 41] on div "Accounts Overview Coverage Policies Policy changes SSC Cases Quoting plans Cont…" at bounding box center [365, 182] width 730 height 364
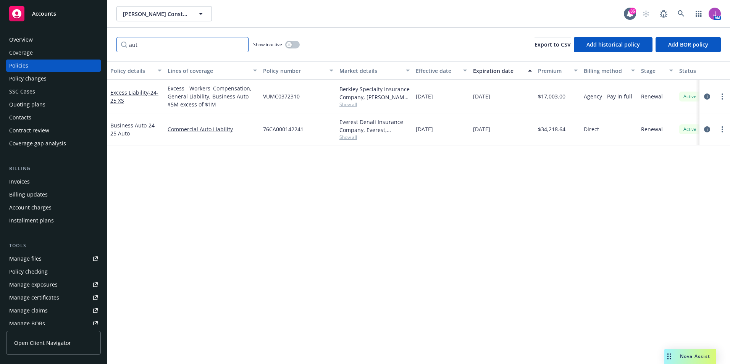
type input "auto"
click at [295, 43] on button "button" at bounding box center [292, 45] width 15 height 8
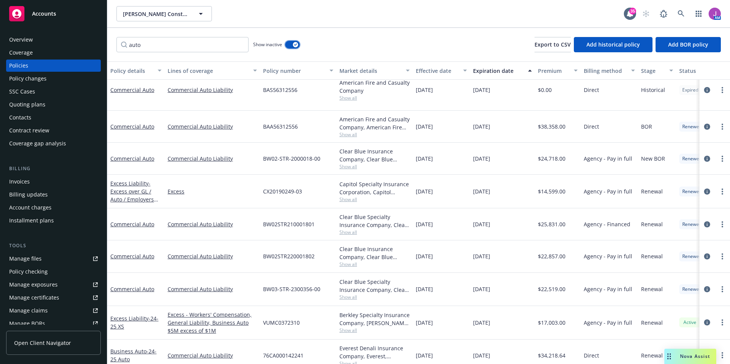
scroll to position [16, 0]
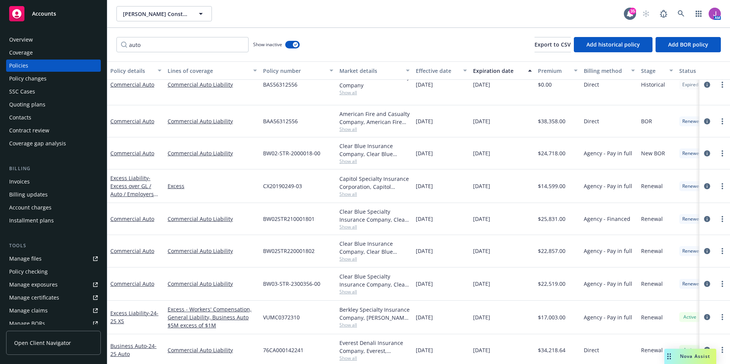
click at [342, 150] on div "Clear Blue Insurance Company, Clear Blue Specialty Insurance Company, Risk Tran…" at bounding box center [374, 150] width 70 height 16
click at [344, 158] on span "Show all" at bounding box center [374, 161] width 70 height 6
click at [242, 169] on div "Excess" at bounding box center [212, 186] width 95 height 34
drag, startPoint x: 263, startPoint y: 144, endPoint x: 326, endPoint y: 146, distance: 63.0
click at [326, 146] on div "BW02-STR-2000018-00" at bounding box center [298, 153] width 76 height 32
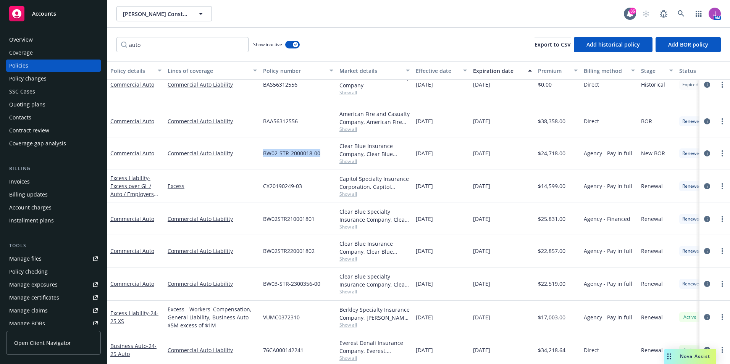
copy span "BW02-STR-2000018-00"
drag, startPoint x: 294, startPoint y: 208, endPoint x: 317, endPoint y: 211, distance: 23.1
click at [317, 211] on div "BW02STR210001801" at bounding box center [298, 219] width 76 height 32
copy span "BW02STR210001801"
drag, startPoint x: 261, startPoint y: 145, endPoint x: 324, endPoint y: 147, distance: 63.0
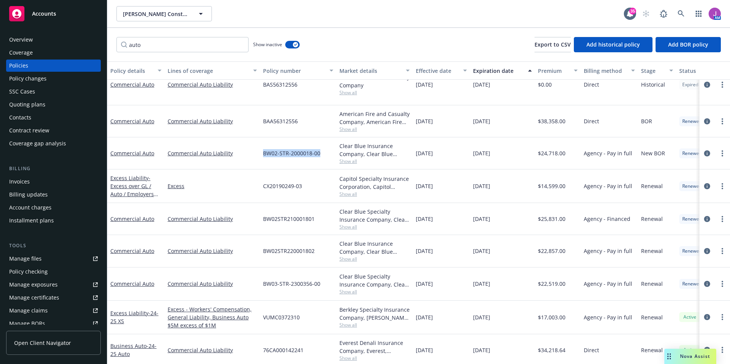
click at [324, 147] on div "BW02-STR-2000018-00" at bounding box center [298, 153] width 76 height 32
copy span "BW02-STR-2000018-00"
drag, startPoint x: 263, startPoint y: 240, endPoint x: 319, endPoint y: 246, distance: 56.8
click at [319, 246] on div "BW02STR220001802" at bounding box center [298, 251] width 76 height 32
copy span "BW02STR220001802"
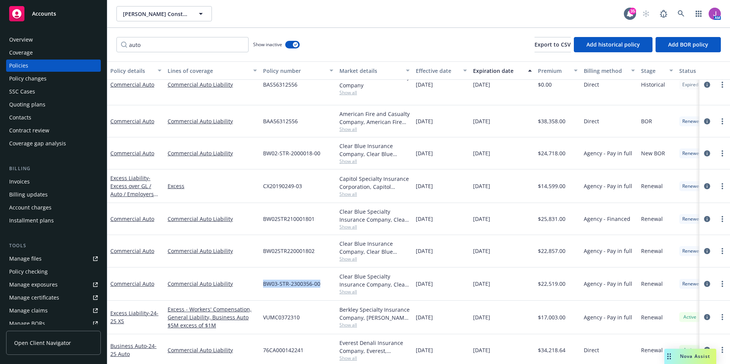
drag, startPoint x: 262, startPoint y: 274, endPoint x: 319, endPoint y: 277, distance: 57.3
click at [319, 277] on div "BW03-STR-2300356-00" at bounding box center [298, 284] width 76 height 33
copy span "BW03-STR-2300356-00"
click at [160, 17] on span "Reid Construction & Development, Inc." at bounding box center [156, 14] width 66 height 8
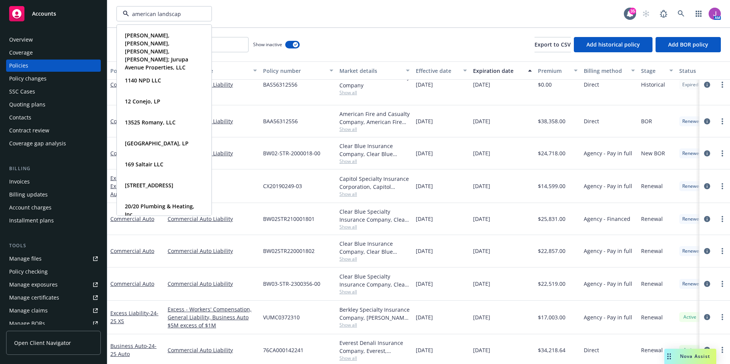
type input "american landscape"
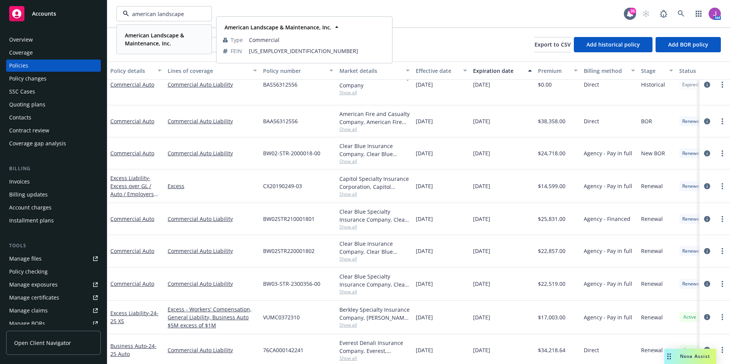
click at [157, 39] on span "American Landscape & Maintenance, Inc." at bounding box center [163, 39] width 77 height 16
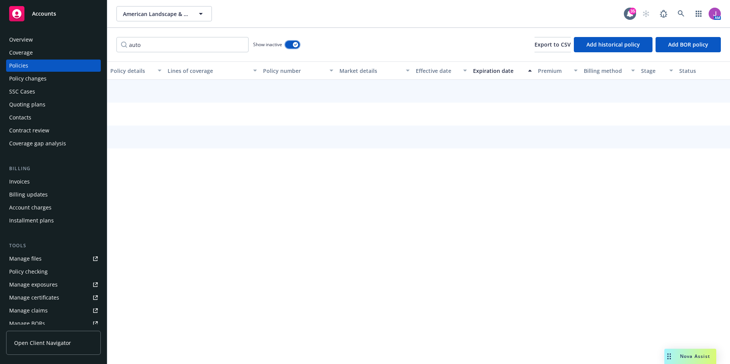
click at [297, 45] on div "button" at bounding box center [295, 44] width 5 height 5
drag, startPoint x: 190, startPoint y: 49, endPoint x: 80, endPoint y: 46, distance: 110.0
click at [85, 46] on div "Accounts Overview Coverage Policies Policy changes SSC Cases Quoting plans Cont…" at bounding box center [365, 182] width 730 height 364
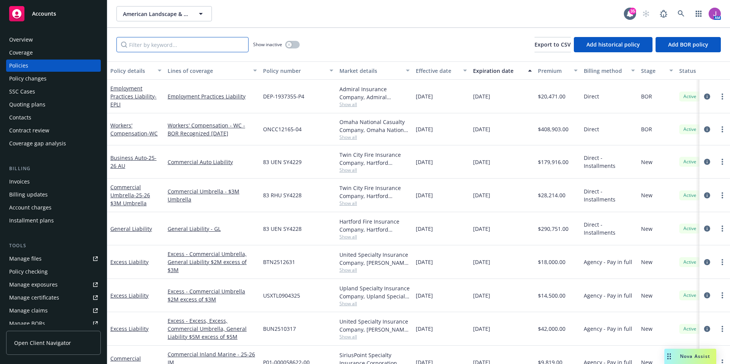
scroll to position [21, 0]
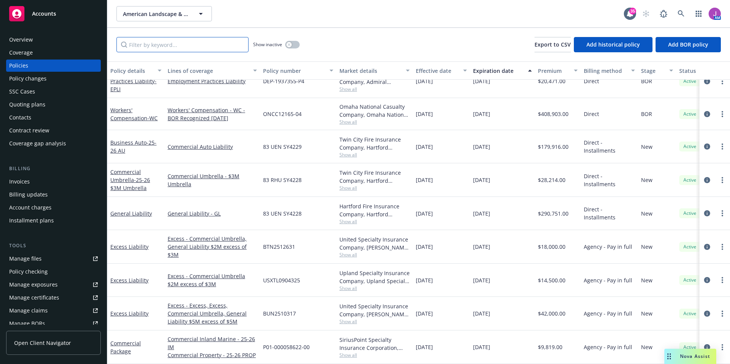
click at [182, 45] on input "Filter by keyword..." at bounding box center [182, 44] width 132 height 15
type input "auto"
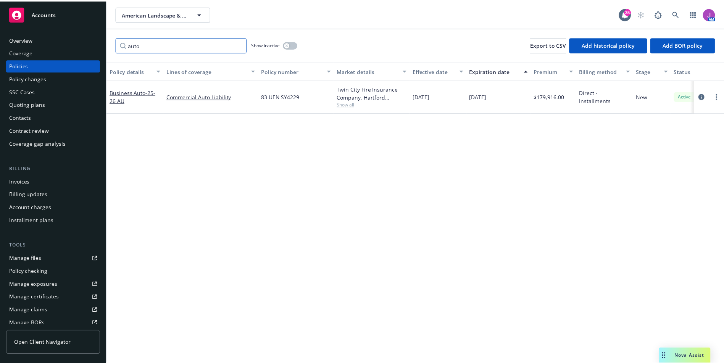
scroll to position [0, 0]
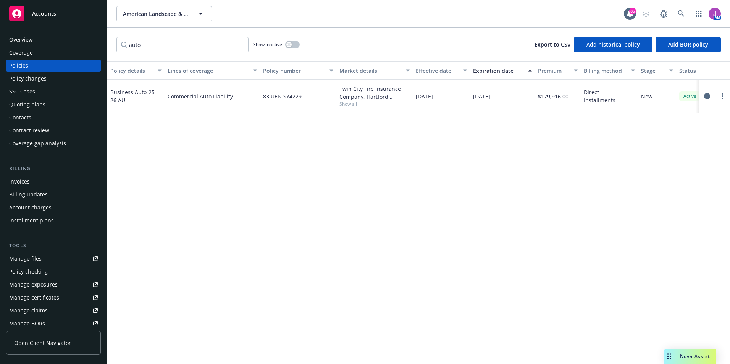
click at [342, 105] on span "Show all" at bounding box center [374, 104] width 70 height 6
drag, startPoint x: 272, startPoint y: 97, endPoint x: 316, endPoint y: 97, distance: 44.3
click at [316, 97] on div "Business Auto - 25-26 AU Commercial Auto Liability 83 UEN SY4229 Twin City Fire…" at bounding box center [475, 96] width 737 height 33
copy div "83 UEN SY4229"
click at [31, 77] on div "Policy changes" at bounding box center [27, 79] width 37 height 12
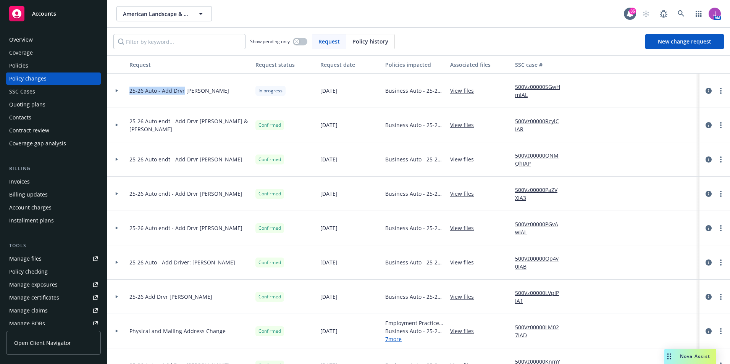
drag, startPoint x: 129, startPoint y: 89, endPoint x: 184, endPoint y: 95, distance: 54.5
click at [184, 95] on div "25-26 Auto - Add Drvr Dionicio Guijosa" at bounding box center [189, 91] width 126 height 34
click at [668, 43] on span "New change request" at bounding box center [684, 41] width 53 height 7
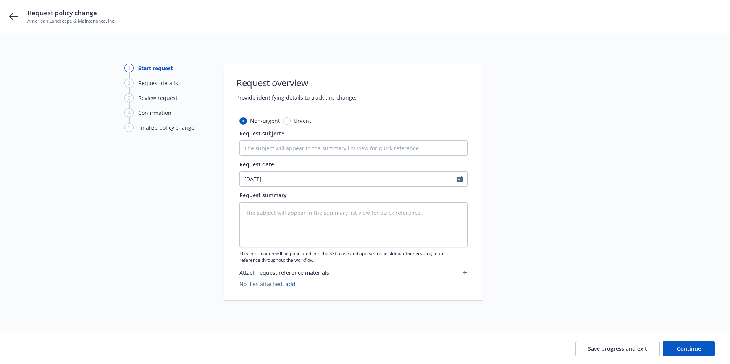
click at [274, 140] on div "Request subject*" at bounding box center [353, 142] width 228 height 26
click at [274, 149] on input "Request subject*" at bounding box center [353, 147] width 228 height 15
paste input "25-26 Auto - Add Drvr"
type textarea "x"
type input "25-26 Auto - Add Drvr"
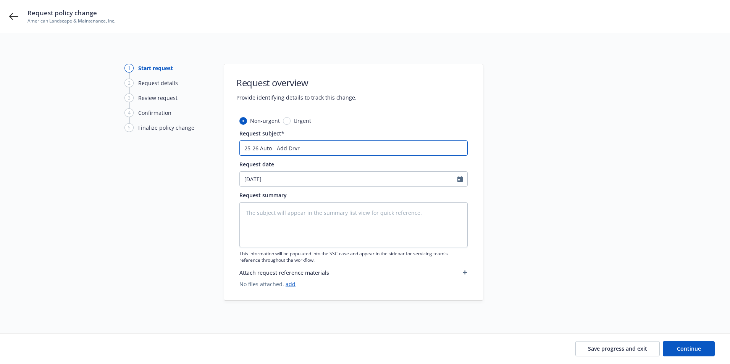
type textarea "x"
type input "25-26 Auto - Add Drvr"
type textarea "x"
type input "25-26 Auto - Add Drvr N"
type textarea "x"
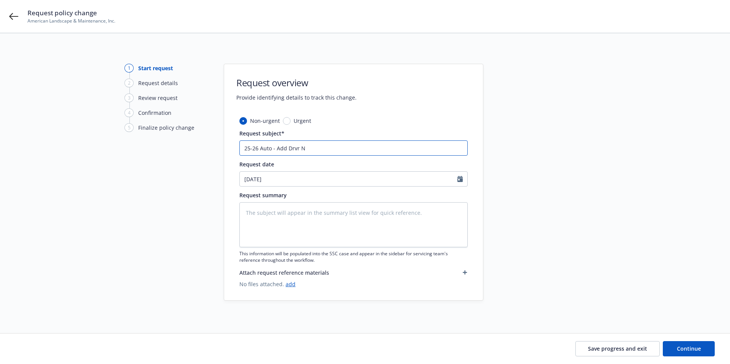
type input "25-26 Auto - Add Drvr No"
type textarea "x"
type input "25-26 Auto - Add Drvr Noe"
type textarea "x"
type input "25-26 Auto - Add Drvr Noe"
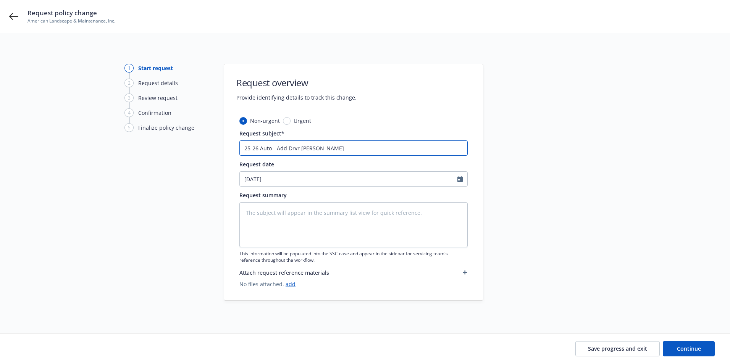
type textarea "x"
type input "25-26 Auto - Add Drvr Noe P"
type textarea "x"
type input "25-26 Auto - Add Drvr Noe Pe"
type textarea "x"
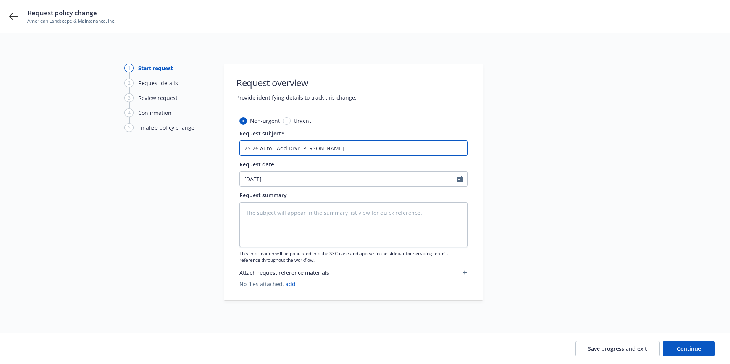
type input "25-26 Auto - Add Drvr Noe Per"
type textarea "x"
type input "25-26 Auto - Add Drvr Noe Pere"
type textarea "x"
type input "25-26 Auto - Add Drvr Noe Perez"
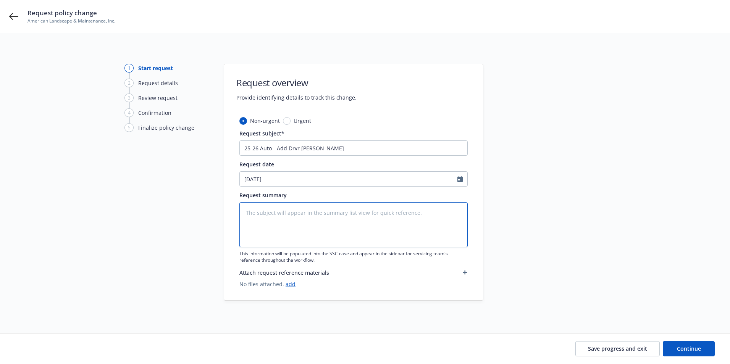
click at [256, 210] on textarea at bounding box center [353, 224] width 228 height 45
paste textarea "Name: Noe Perez DL: A7204730 DOB: 09/08/1972 State: CA"
type textarea "x"
type textarea "Name: Noe Perez DL: A7204730 DOB: 09/08/1972 State: CA"
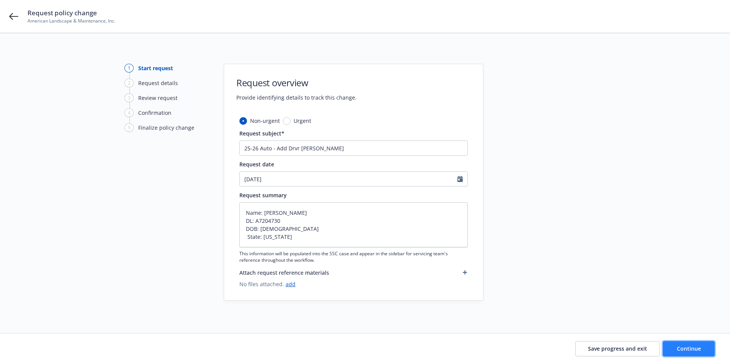
click at [688, 348] on span "Continue" at bounding box center [689, 348] width 24 height 7
type textarea "x"
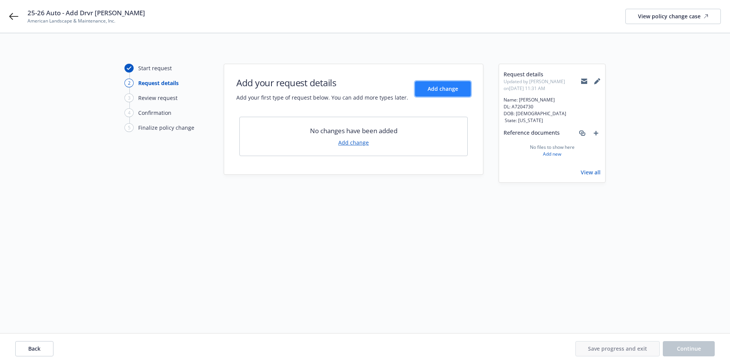
click at [437, 84] on button "Add change" at bounding box center [443, 88] width 56 height 15
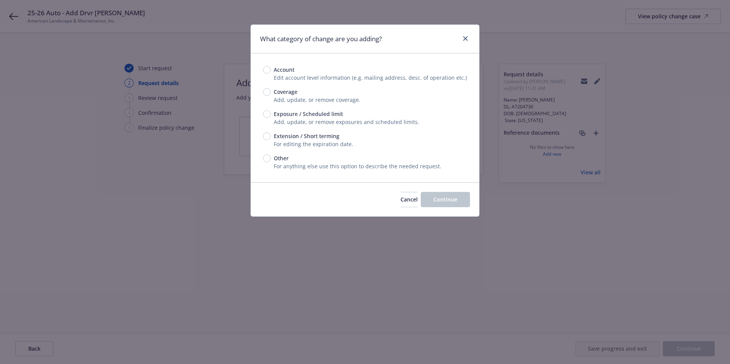
click at [266, 113] on div "Exposure / Scheduled limit" at bounding box center [365, 114] width 204 height 8
click at [266, 113] on input "Exposure / Scheduled limit" at bounding box center [267, 114] width 8 height 8
radio input "true"
click at [267, 114] on input "Exposure / Scheduled limit" at bounding box center [267, 114] width 8 height 8
click at [448, 197] on span "Continue" at bounding box center [445, 199] width 24 height 7
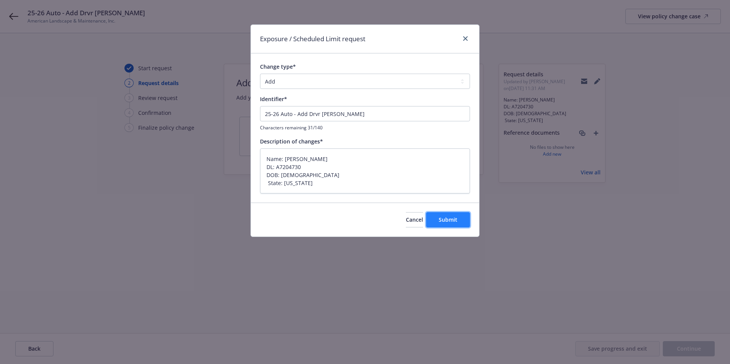
click at [448, 221] on span "Submit" at bounding box center [448, 219] width 19 height 7
type textarea "x"
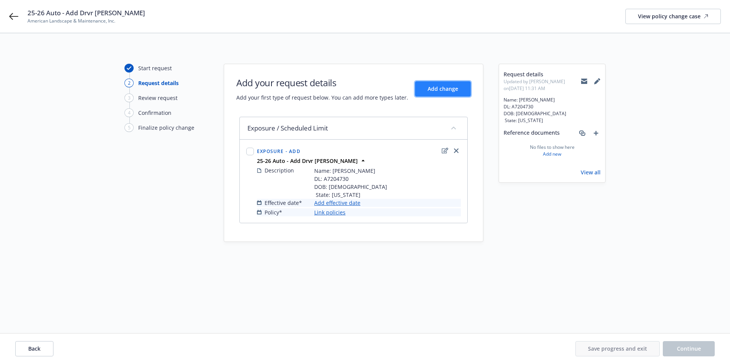
click at [438, 93] on button "Add change" at bounding box center [443, 88] width 56 height 15
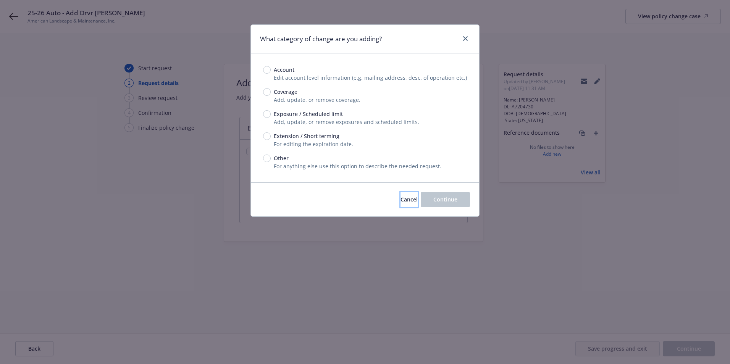
click at [402, 194] on button "Cancel" at bounding box center [408, 199] width 17 height 15
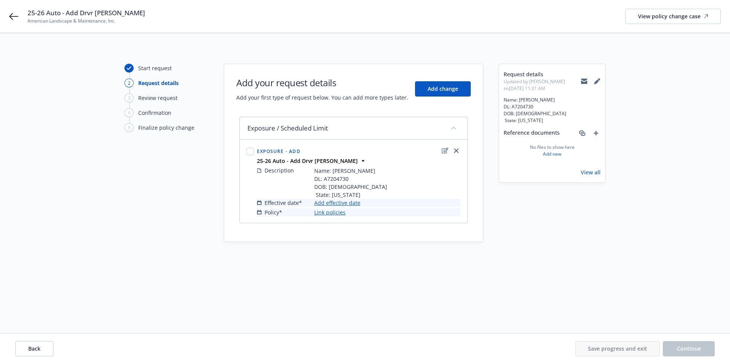
click at [335, 203] on link "Add effective date" at bounding box center [337, 203] width 46 height 8
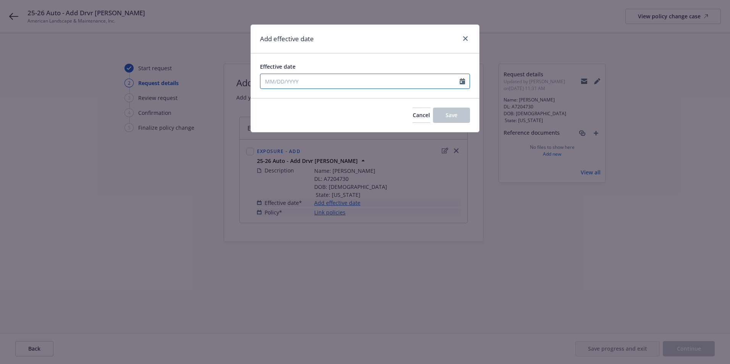
click at [298, 83] on input "Effective date" at bounding box center [359, 81] width 199 height 15
select select "9"
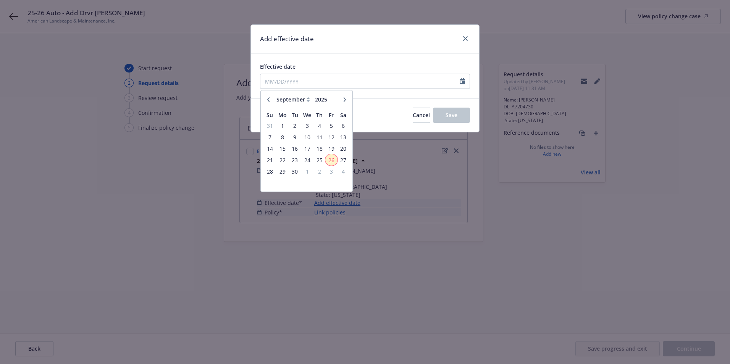
click at [334, 161] on span "26" at bounding box center [331, 160] width 10 height 10
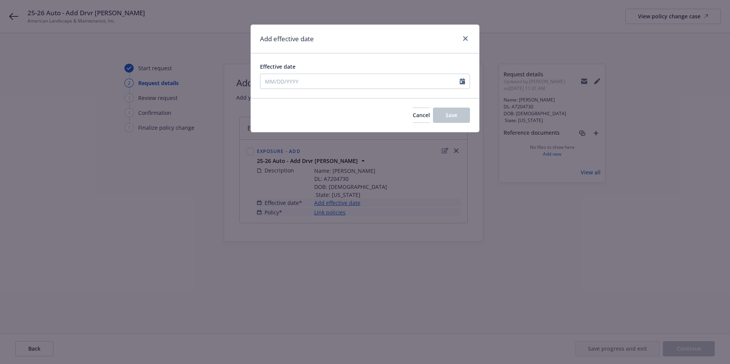
type input "09/26/2025"
click at [456, 116] on span "Save" at bounding box center [451, 114] width 12 height 7
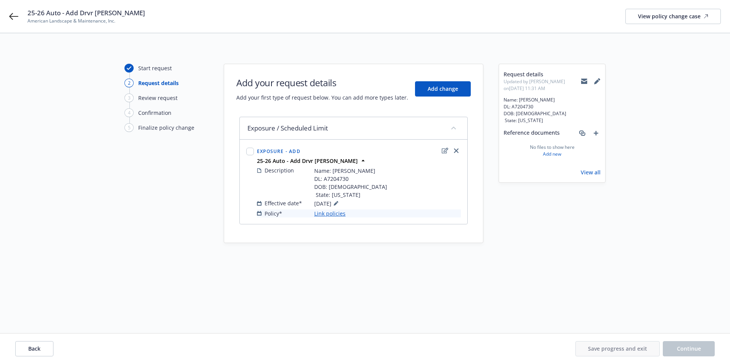
click at [327, 212] on link "Link policies" at bounding box center [329, 214] width 31 height 8
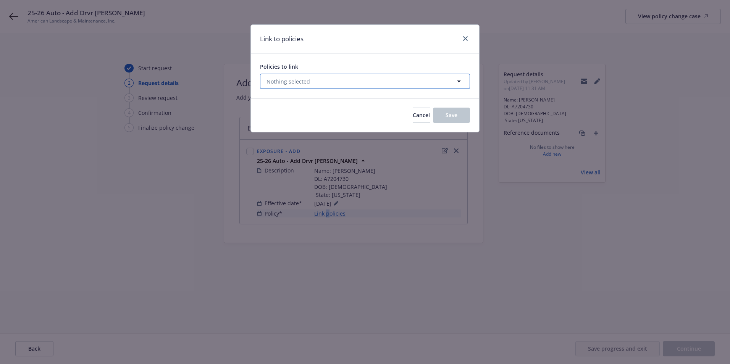
drag, startPoint x: 327, startPoint y: 212, endPoint x: 299, endPoint y: 80, distance: 135.3
click at [299, 80] on span "Nothing selected" at bounding box center [288, 81] width 44 height 8
select select "ACTIVE"
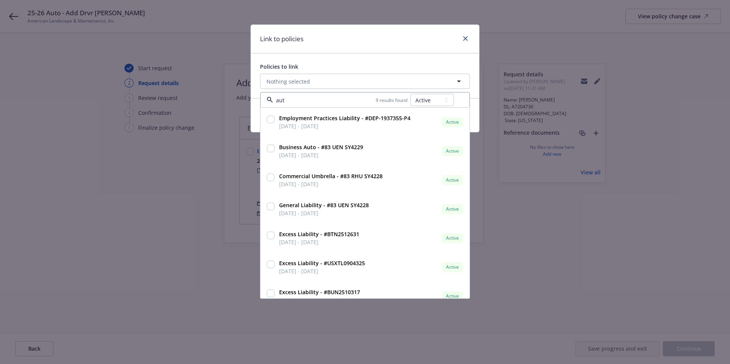
type input "auto"
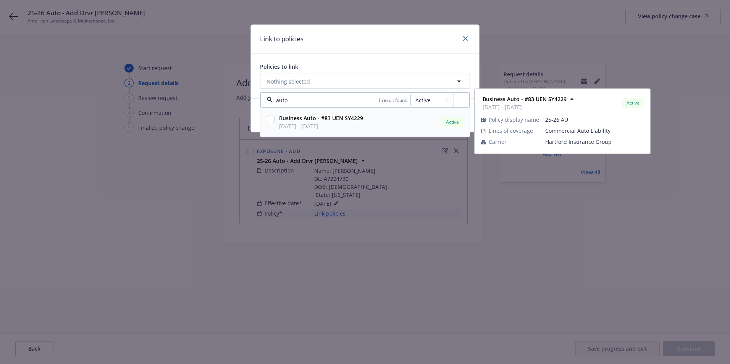
click at [308, 126] on span "03/18/2025 - 03/18/2026" at bounding box center [321, 126] width 84 height 8
checkbox input "true"
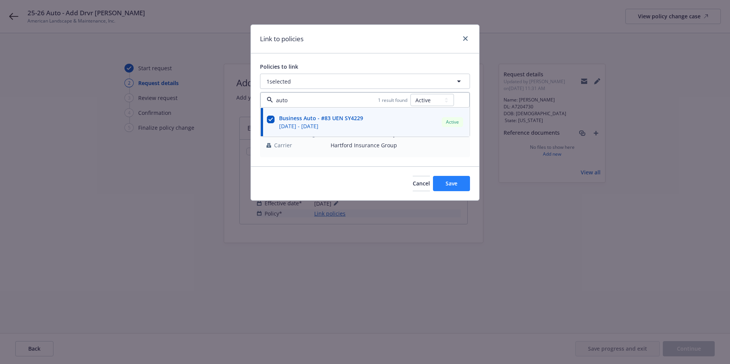
type input "auto"
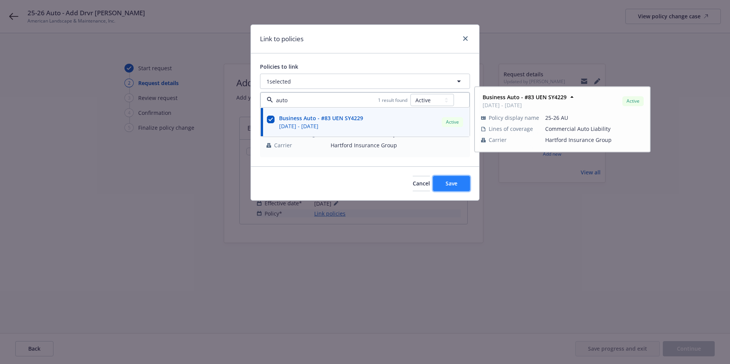
click at [444, 186] on button "Save" at bounding box center [451, 183] width 37 height 15
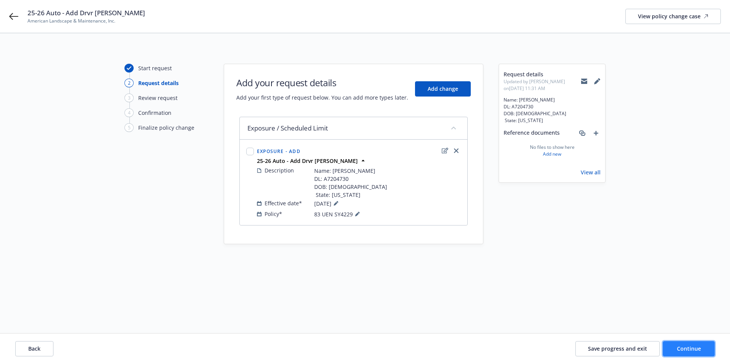
click at [678, 349] on span "Continue" at bounding box center [689, 348] width 24 height 7
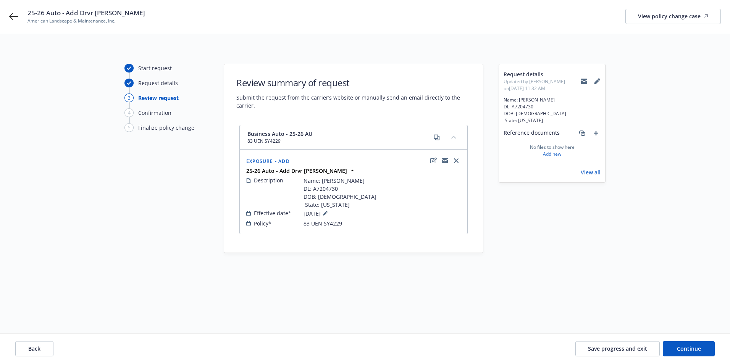
click at [585, 82] on icon at bounding box center [584, 81] width 6 height 3
click at [642, 350] on span "Save progress and exit" at bounding box center [617, 348] width 59 height 7
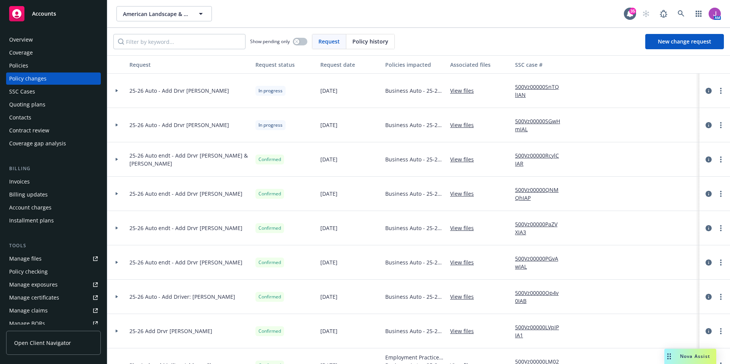
drag, startPoint x: 184, startPoint y: 124, endPoint x: 226, endPoint y: 127, distance: 42.5
click at [226, 127] on div "25-26 Auto - Add Drvr Dionicio Guijosa" at bounding box center [189, 125] width 126 height 34
click at [716, 126] on link "more" at bounding box center [720, 125] width 9 height 9
click at [637, 185] on link "Resume workflow" at bounding box center [653, 186] width 131 height 15
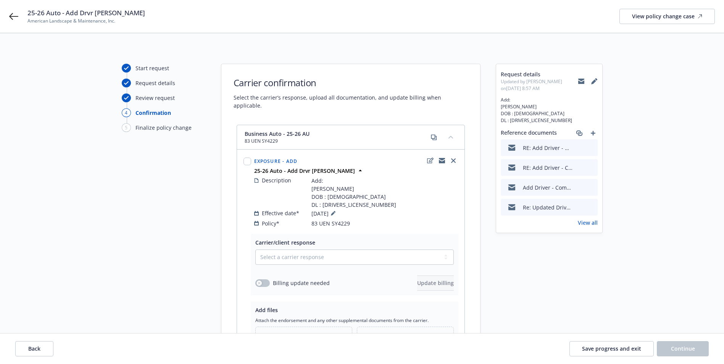
click at [592, 148] on icon "preview file" at bounding box center [590, 147] width 7 height 5
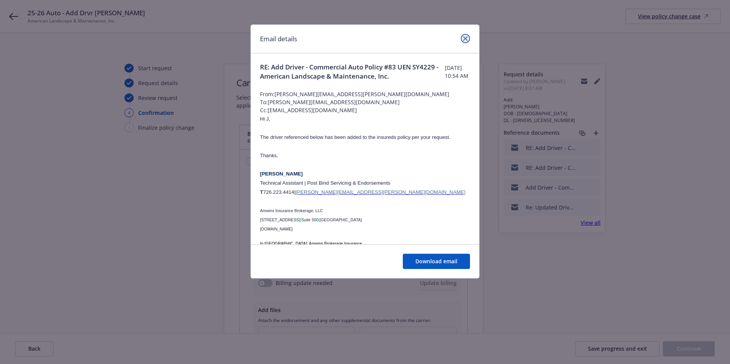
click at [463, 40] on icon "close" at bounding box center [465, 38] width 5 height 5
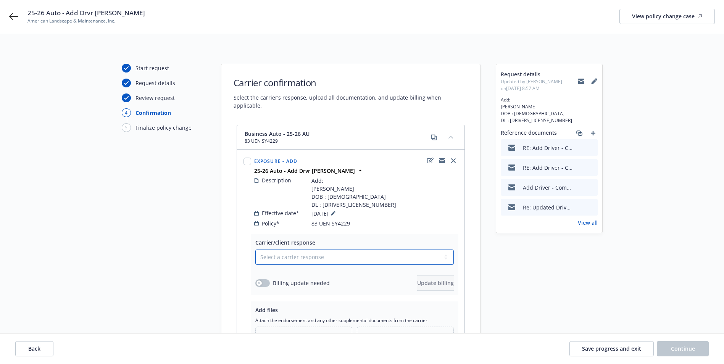
drag, startPoint x: 298, startPoint y: 251, endPoint x: 293, endPoint y: 256, distance: 7.3
click at [298, 251] on select "Select a carrier response Accepted Accepted with revision No endorsement needed…" at bounding box center [354, 257] width 198 height 15
select select "NO_ENDORSEMENT_NEEDED"
click at [255, 250] on select "Select a carrier response Accepted Accepted with revision No endorsement needed…" at bounding box center [354, 257] width 198 height 15
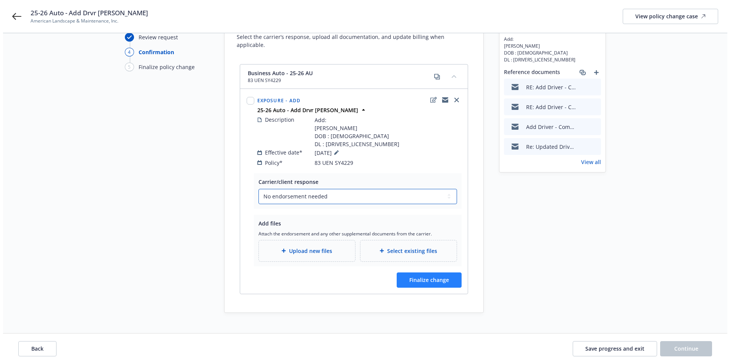
scroll to position [63, 0]
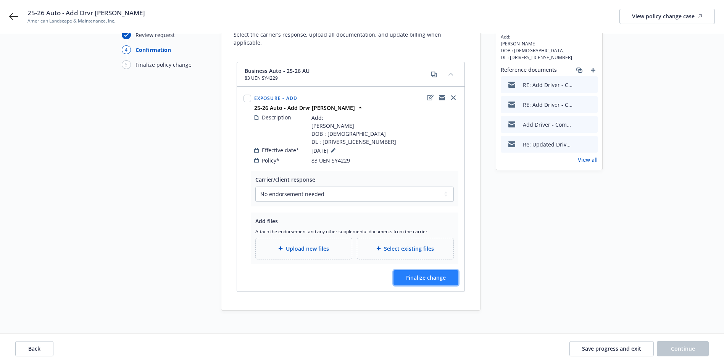
click at [420, 274] on span "Finalize change" at bounding box center [426, 277] width 40 height 7
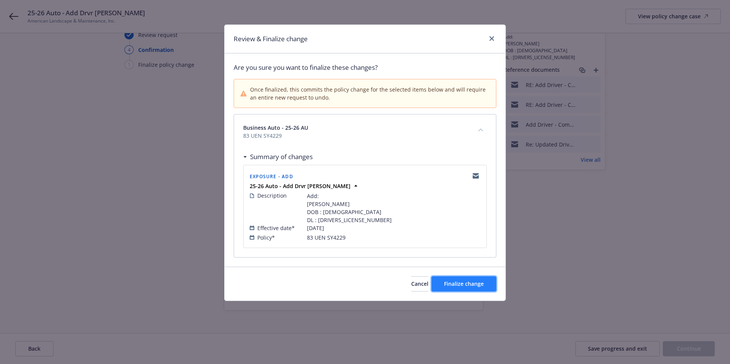
click at [461, 278] on button "Finalize change" at bounding box center [463, 283] width 65 height 15
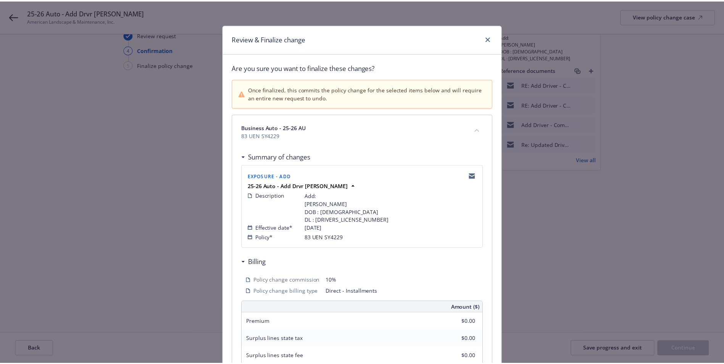
scroll to position [63, 0]
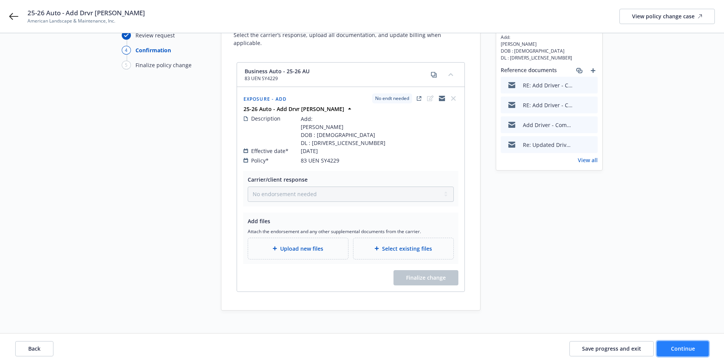
click at [687, 352] on button "Continue" at bounding box center [683, 348] width 52 height 15
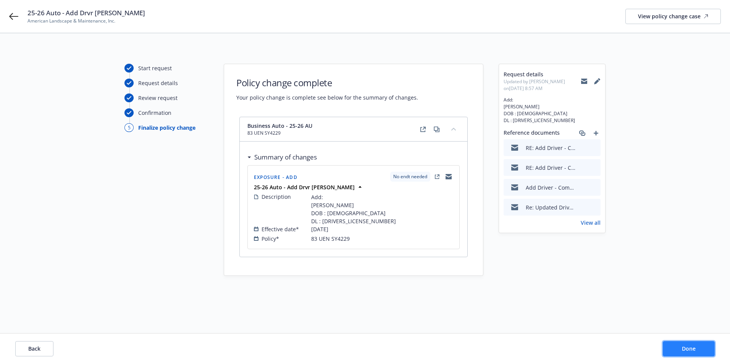
click at [686, 351] on span "Done" at bounding box center [689, 348] width 14 height 7
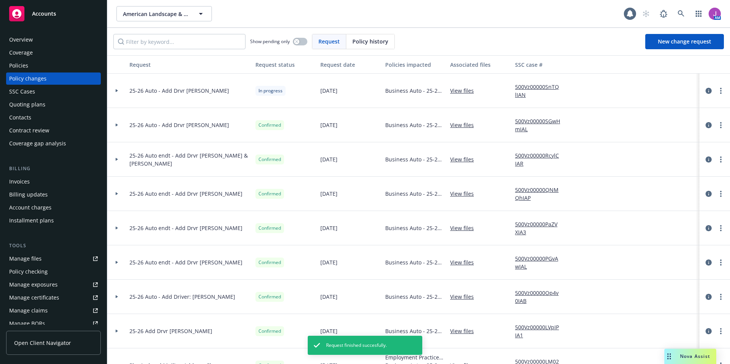
click at [531, 120] on link "500Vz00000SGwHmIAL" at bounding box center [540, 125] width 51 height 16
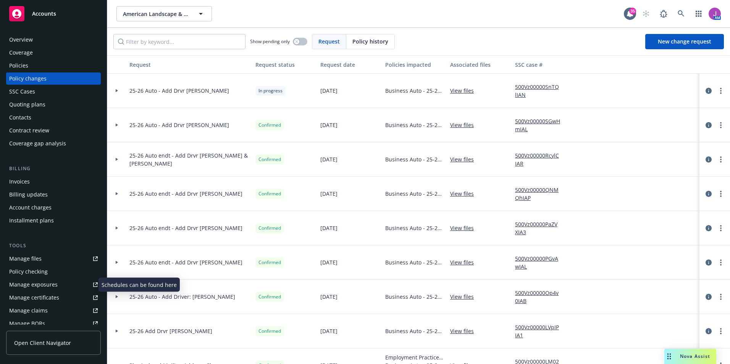
click at [32, 284] on div "Manage exposures" at bounding box center [33, 285] width 48 height 12
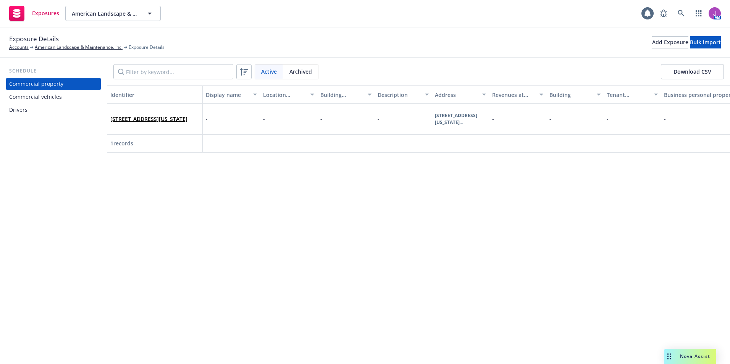
click at [21, 108] on div "Drivers" at bounding box center [18, 110] width 18 height 12
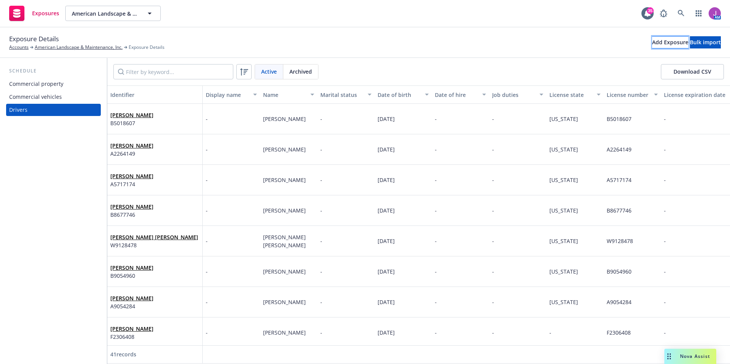
click at [652, 45] on div "Add Exposure" at bounding box center [670, 42] width 36 height 11
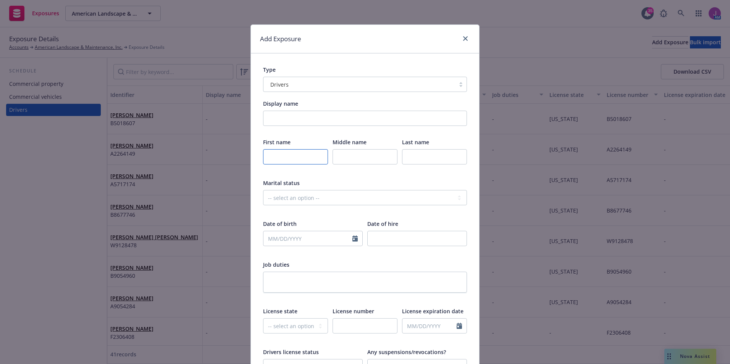
click at [277, 161] on input "text" at bounding box center [295, 156] width 65 height 15
click at [300, 126] on input "Display name" at bounding box center [365, 118] width 204 height 15
paste input "Name: [PERSON_NAME] DL: A7204730 DOB: [DEMOGRAPHIC_DATA] State: [US_STATE]"
type input "Name: [PERSON_NAME] DL: A7204730 DOB: [DEMOGRAPHIC_DATA] State: [US_STATE]"
click at [302, 153] on input "text" at bounding box center [295, 156] width 65 height 15
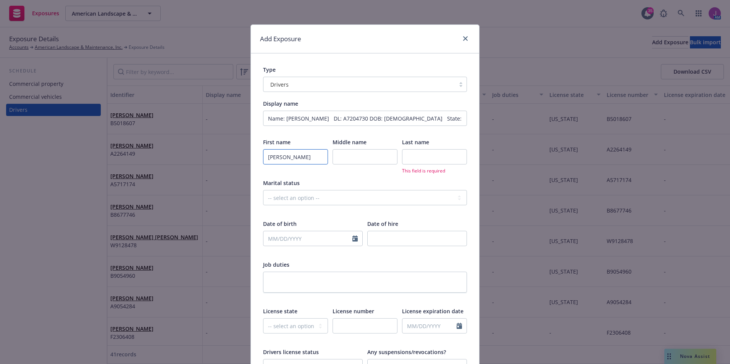
type input "[PERSON_NAME]"
select select "9"
drag, startPoint x: 363, startPoint y: 118, endPoint x: 390, endPoint y: 119, distance: 27.1
click at [390, 119] on input "Name: [PERSON_NAME] DL: A7204730 DOB: [DEMOGRAPHIC_DATA] State: [US_STATE]" at bounding box center [365, 118] width 204 height 15
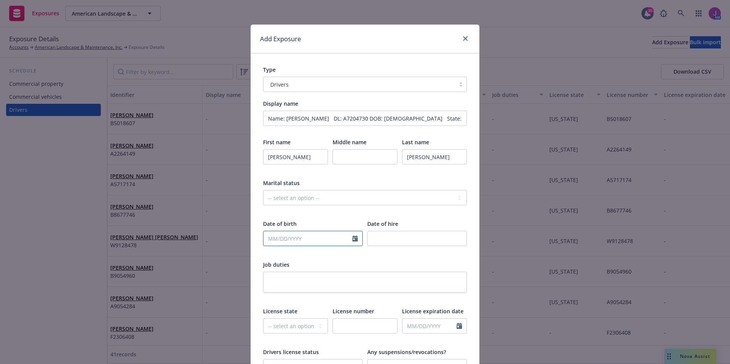
click at [268, 236] on input "text" at bounding box center [307, 238] width 89 height 15
select select "9"
paste input "[DATE]"
type input "[DATE]"
click at [390, 237] on input "number" at bounding box center [417, 238] width 100 height 15
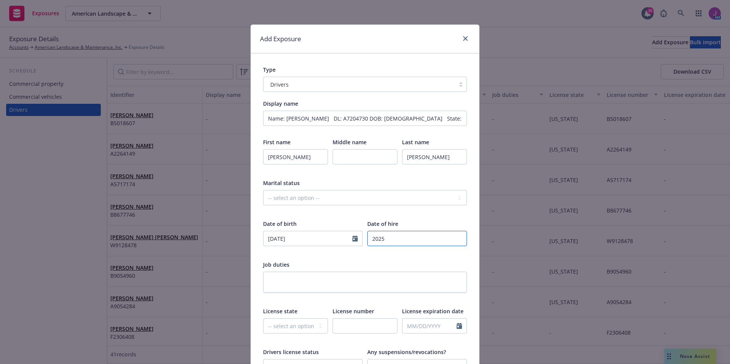
type input "2025"
click at [342, 210] on div at bounding box center [365, 211] width 204 height 7
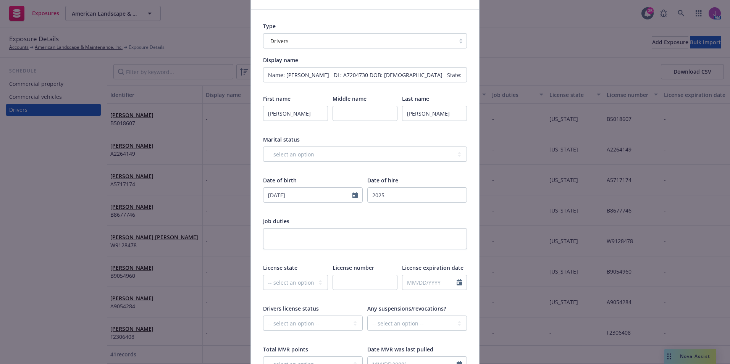
scroll to position [115, 0]
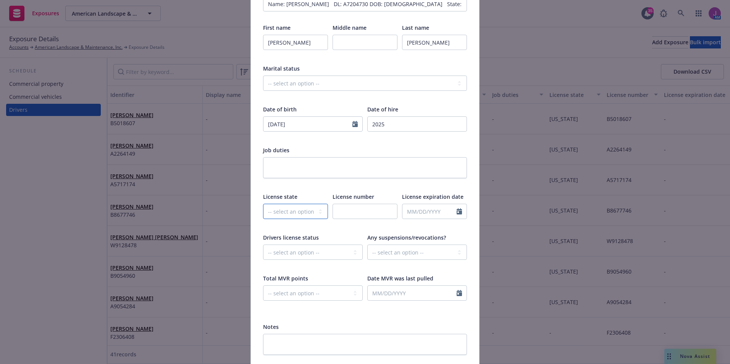
drag, startPoint x: 284, startPoint y: 216, endPoint x: 281, endPoint y: 211, distance: 6.5
click at [284, 216] on select "-- select an option -- [US_STATE] [US_STATE] [US_STATE] [US_STATE] [US_STATE] […" at bounding box center [295, 211] width 65 height 15
select select "CA"
click at [263, 204] on select "-- select an option -- [US_STATE] [US_STATE] [US_STATE] [US_STATE] [US_STATE] […" at bounding box center [295, 211] width 65 height 15
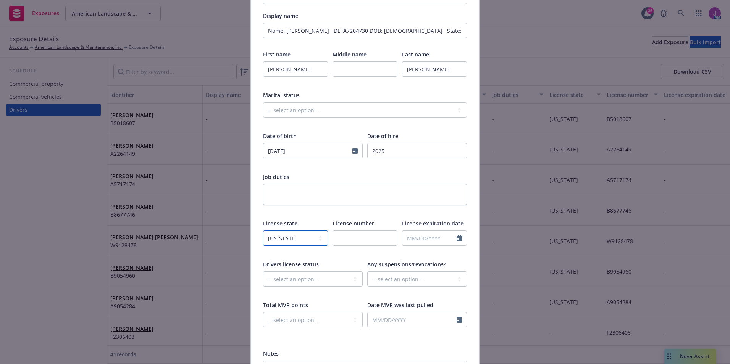
scroll to position [0, 0]
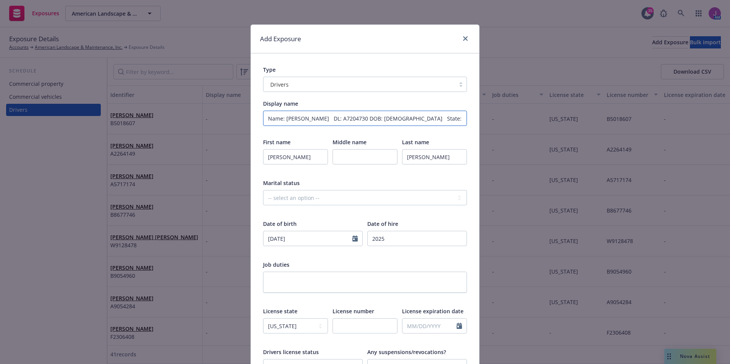
drag, startPoint x: 323, startPoint y: 118, endPoint x: 347, endPoint y: 119, distance: 24.5
click at [347, 119] on input "Name: [PERSON_NAME] DL: A7204730 DOB: [DEMOGRAPHIC_DATA] State: [US_STATE]" at bounding box center [365, 118] width 204 height 15
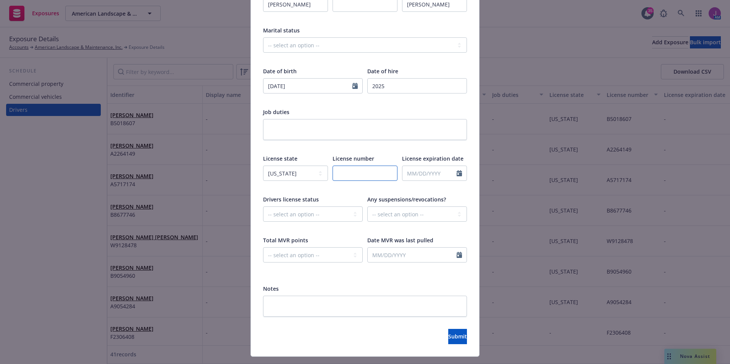
click at [347, 172] on input "text" at bounding box center [364, 173] width 65 height 15
paste input "A7204730"
type input "A7204730"
click at [321, 311] on textarea at bounding box center [365, 306] width 204 height 21
type textarea "I"
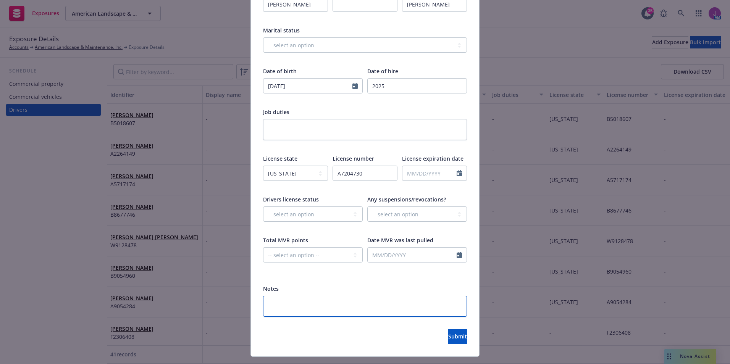
type textarea "x"
type textarea "In"
type textarea "x"
type textarea "Ins"
type textarea "x"
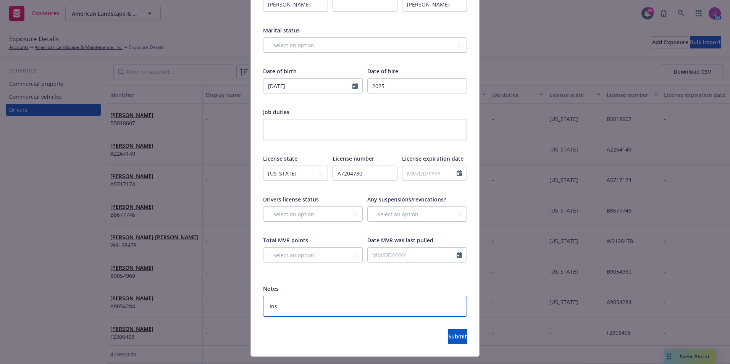
type textarea "Insd"
type textarea "x"
type textarea "Insd"
type textarea "x"
type textarea "Insd r"
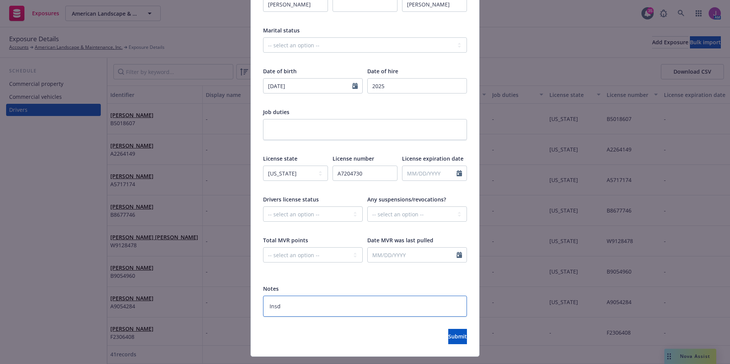
type textarea "x"
type textarea "Insd re"
type textarea "x"
type textarea "Insd req"
type textarea "x"
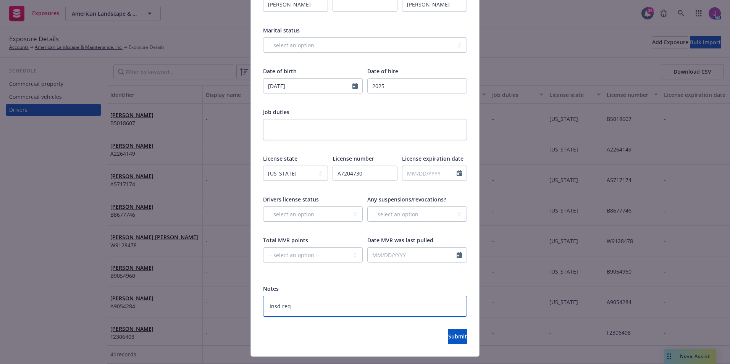
type textarea "Insd req"
type textarea "x"
type textarea "Insd req t"
type textarea "x"
type textarea "Insd req to"
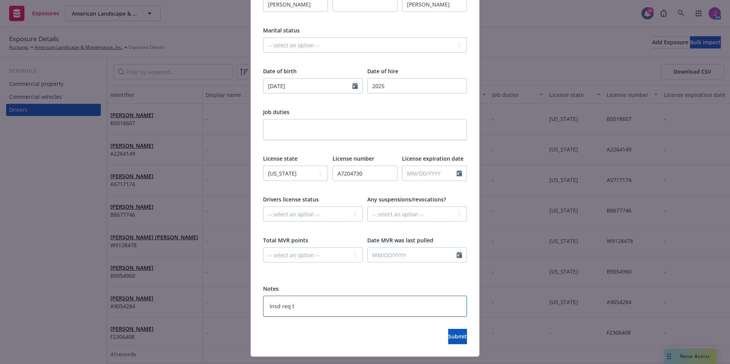
type textarea "x"
type textarea "Insd req to"
type textarea "x"
type textarea "Insd req to a"
type textarea "x"
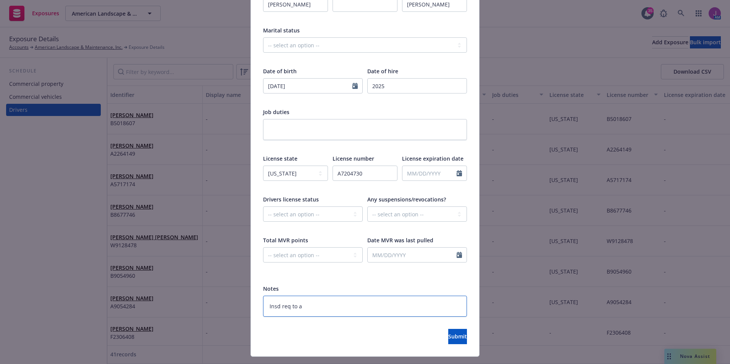
type textarea "Insd req to ad"
type textarea "x"
type textarea "Insd req to add"
type textarea "x"
type textarea "Insd req to add"
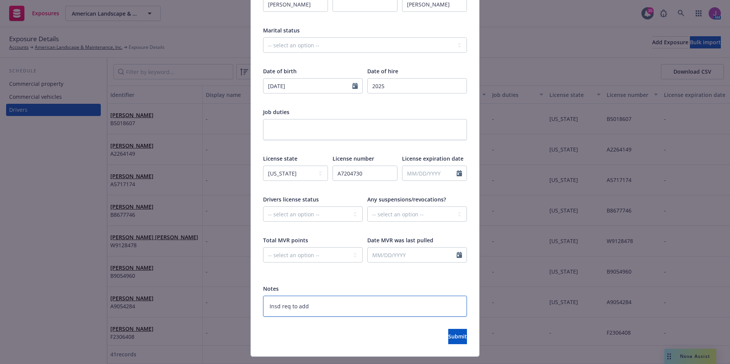
type textarea "x"
type textarea "Insd req to add 9"
type textarea "x"
type textarea "Insd req to add 9/"
type textarea "x"
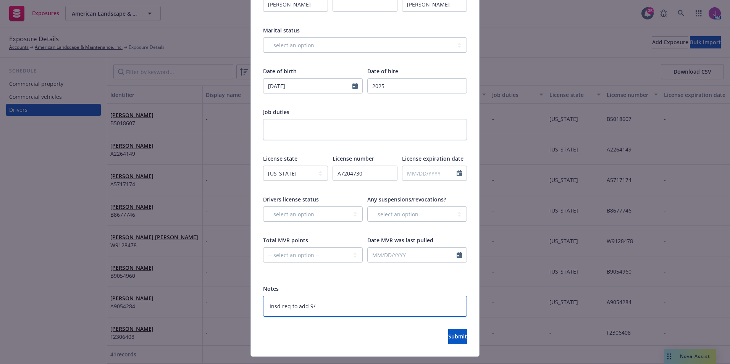
type textarea "Insd req to add 9/2"
type textarea "x"
type textarea "Insd req to add 9/26"
type textarea "x"
type textarea "Insd req to add 9/26/"
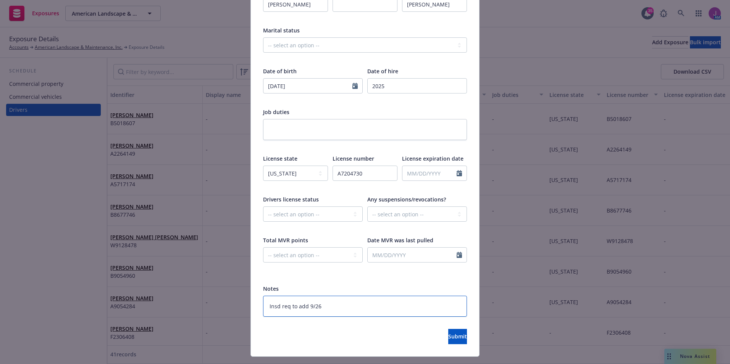
type textarea "x"
type textarea "Insd req to add 9/26/2"
type textarea "x"
type textarea "Insd req to add [DATE]"
type textarea "x"
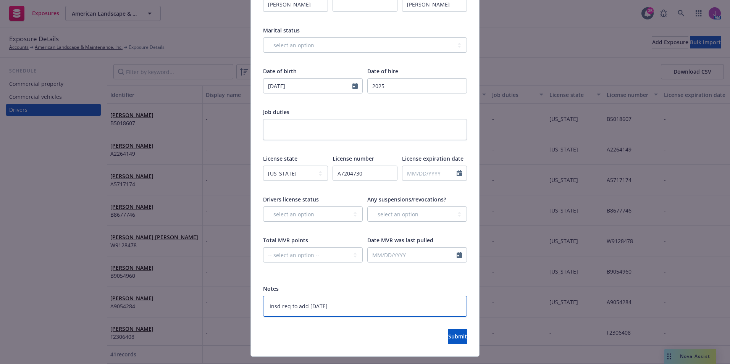
scroll to position [0, 0]
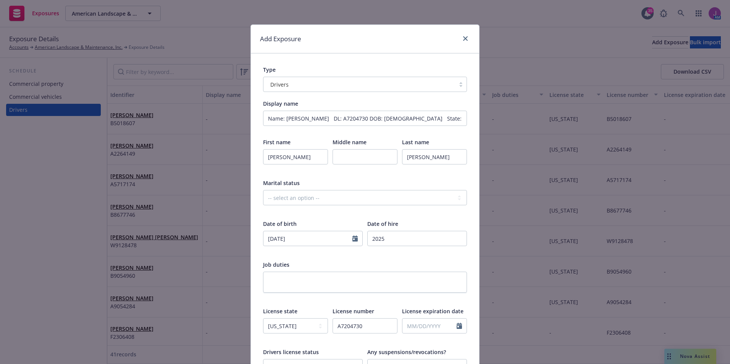
type textarea "Insd req to add [DATE]"
drag, startPoint x: 431, startPoint y: 116, endPoint x: 224, endPoint y: 111, distance: 206.6
click at [231, 110] on div "Add Exposure Type Drivers Display name Name: [PERSON_NAME] DL: A7204730 DOB: [D…" at bounding box center [365, 182] width 730 height 364
type textarea "x"
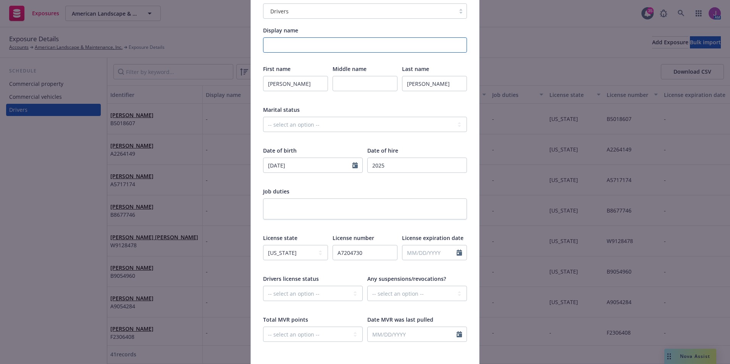
scroll to position [170, 0]
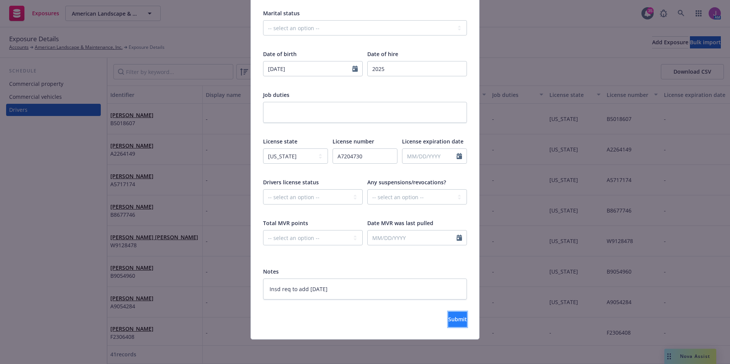
click at [448, 322] on span "Submit" at bounding box center [457, 319] width 19 height 7
type textarea "x"
